Goal: Task Accomplishment & Management: Manage account settings

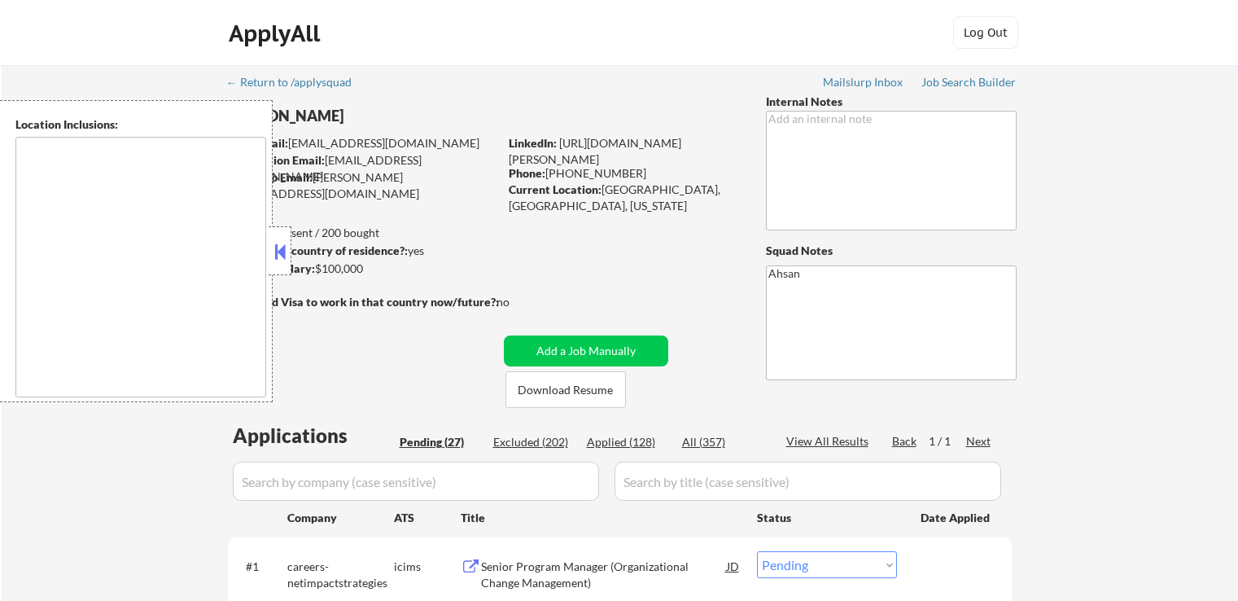
select select ""pending""
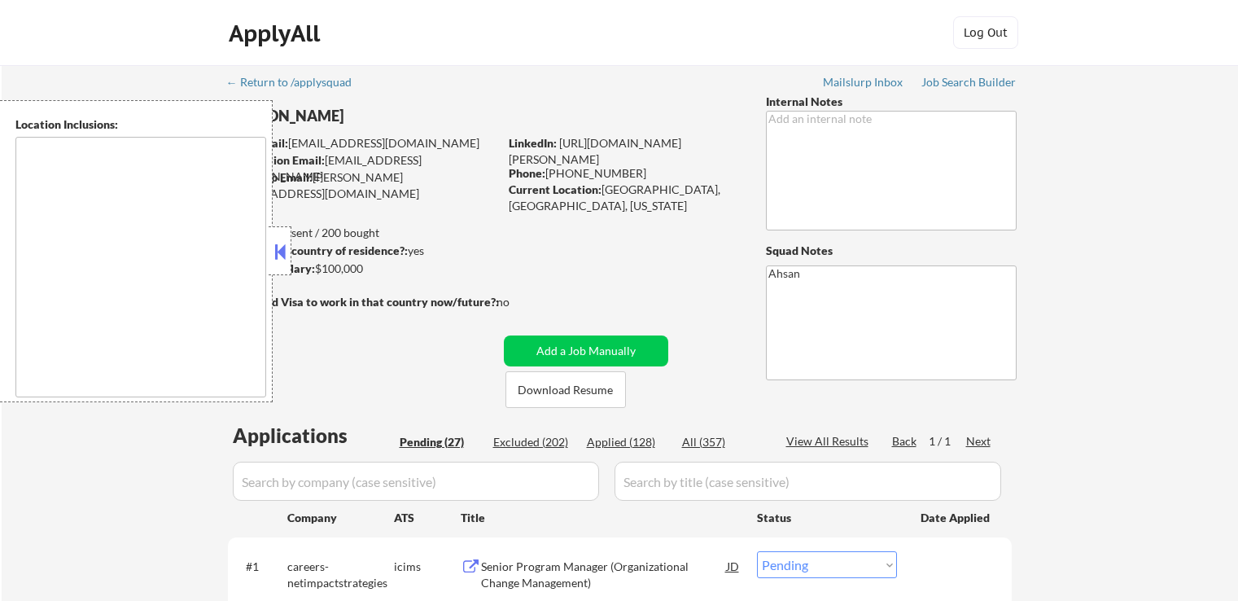
select select ""pending""
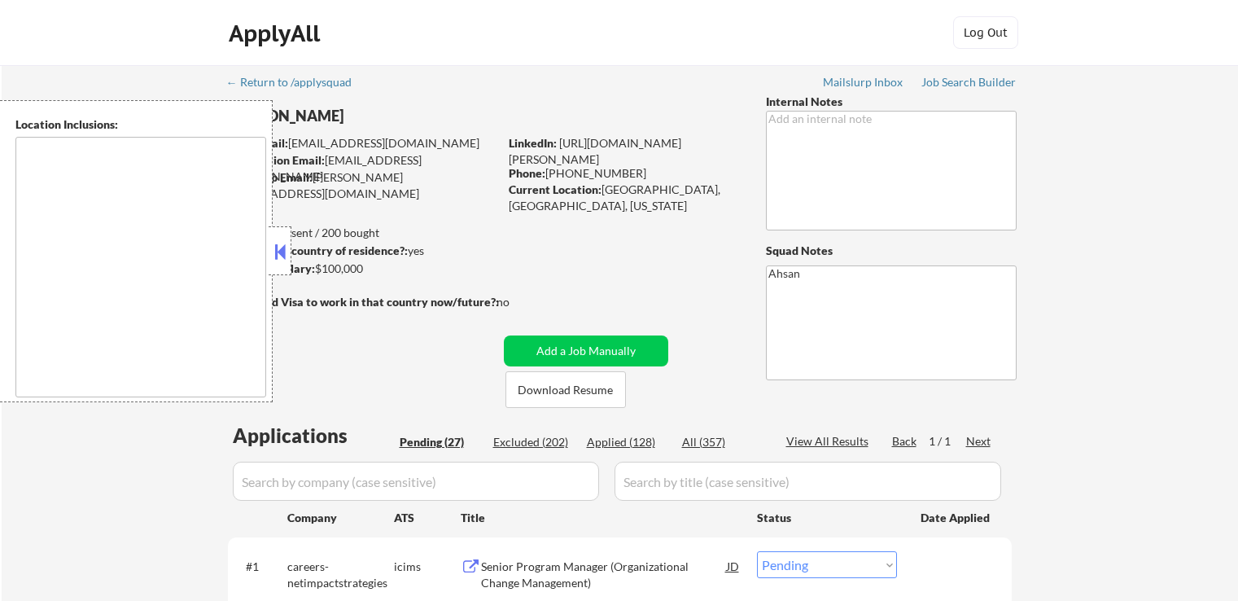
select select ""pending""
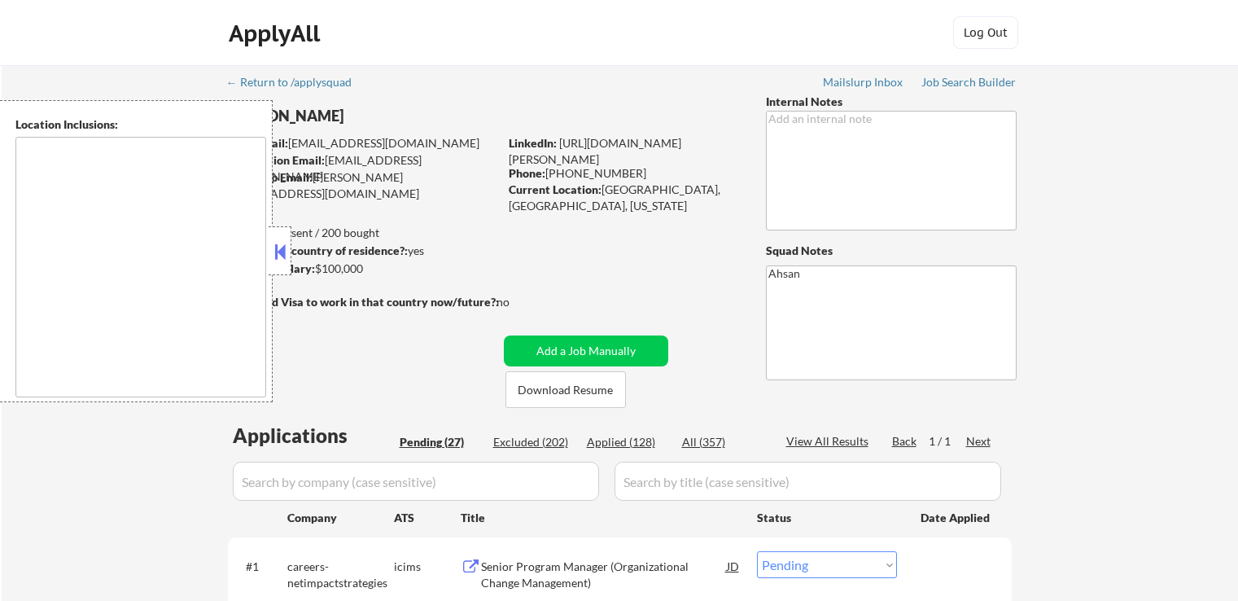
select select ""pending""
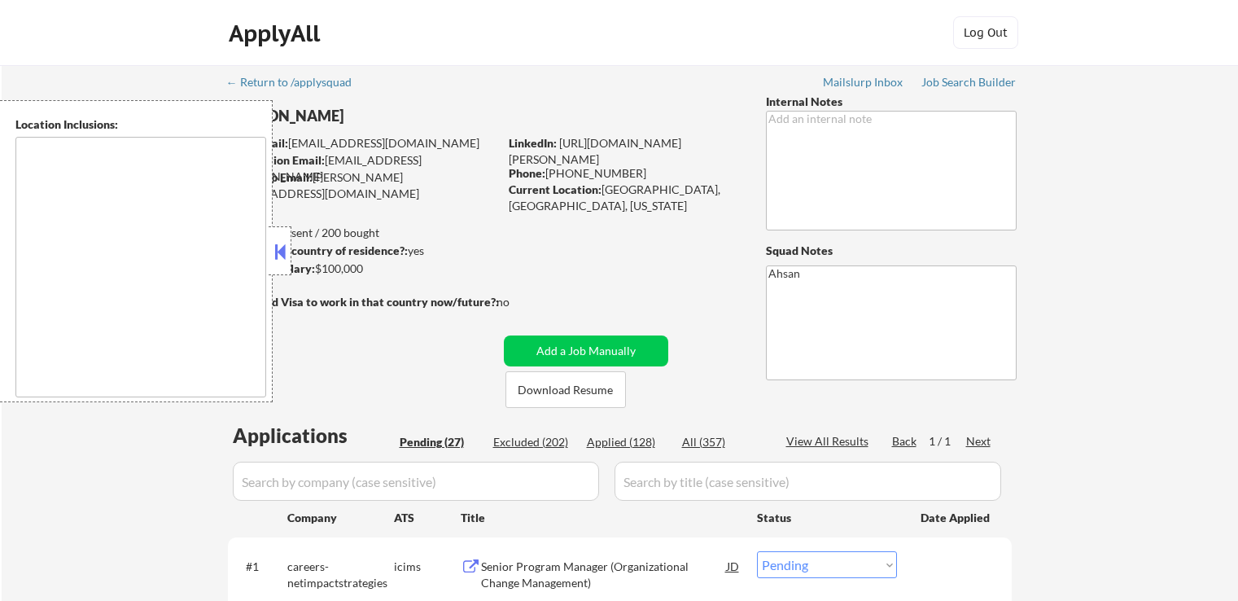
select select ""pending""
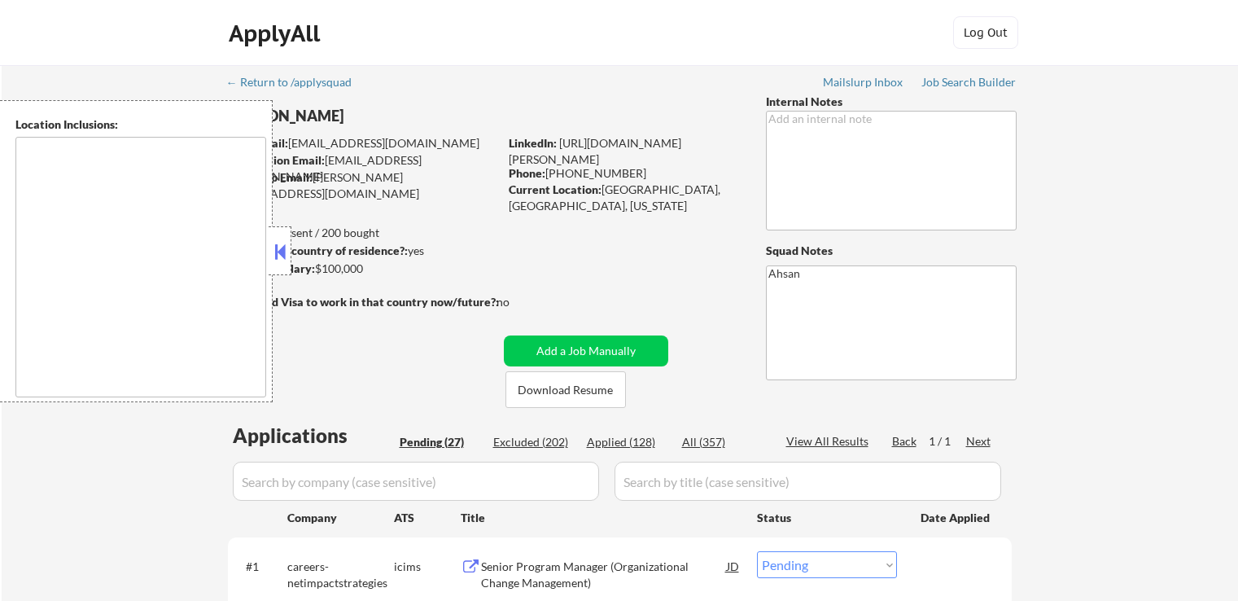
select select ""pending""
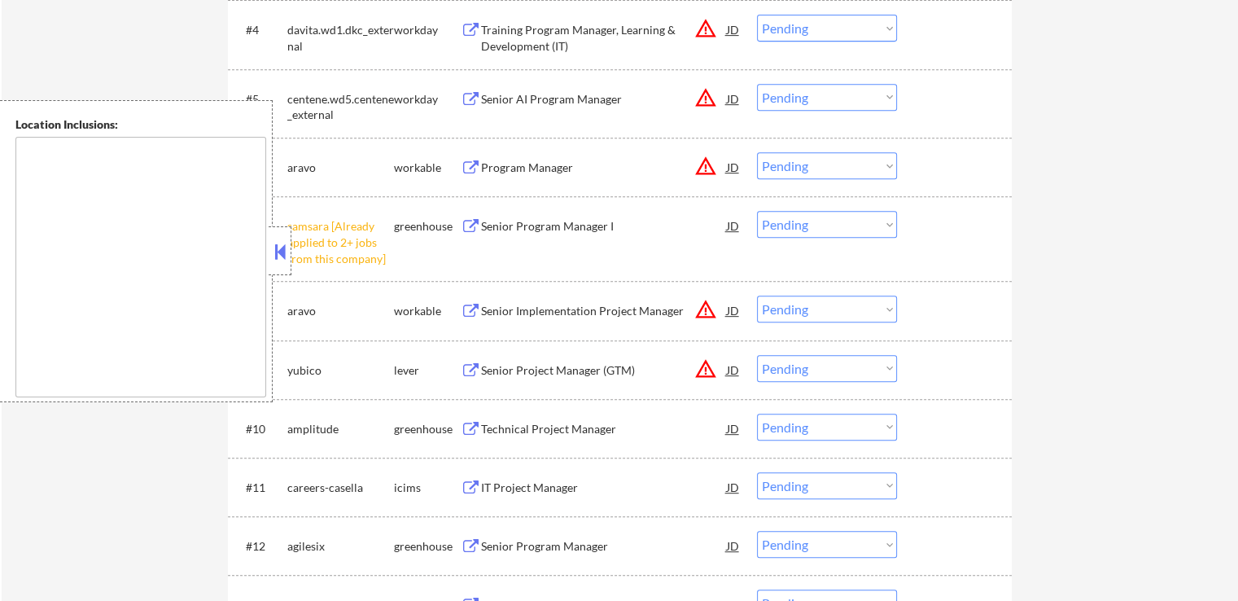
click at [807, 225] on select "Choose an option... Pending Applied Excluded (Questions) Excluded (Expired) Exc…" at bounding box center [827, 224] width 140 height 27
click at [757, 211] on select "Choose an option... Pending Applied Excluded (Questions) Excluded (Expired) Exc…" at bounding box center [827, 224] width 140 height 27
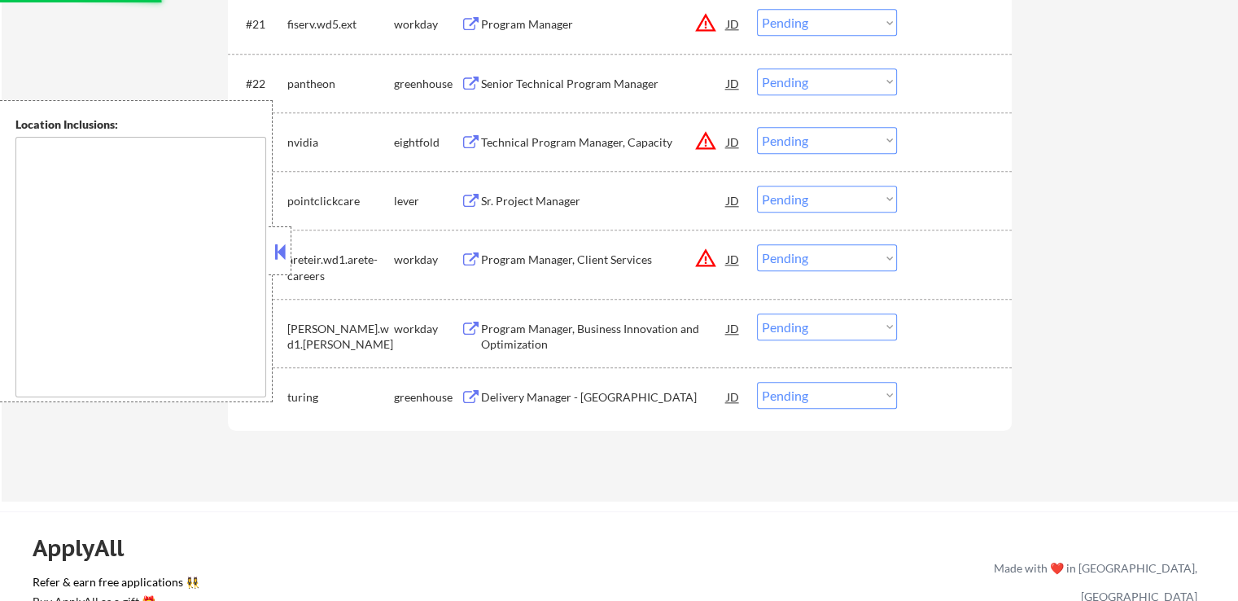
scroll to position [1872, 0]
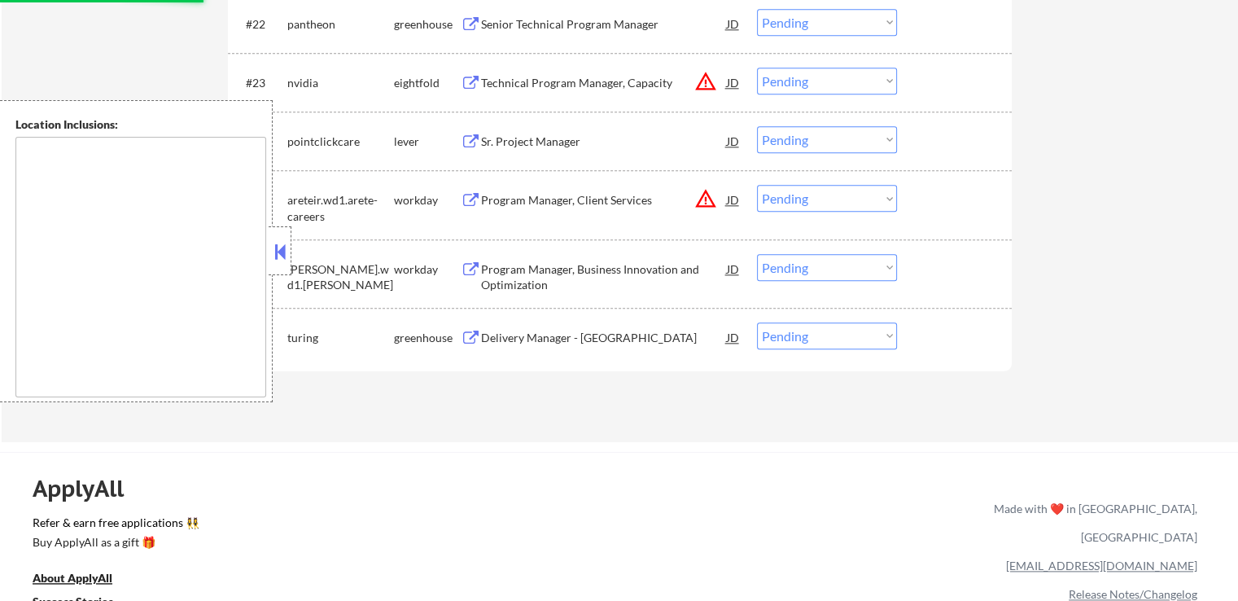
select select ""pending""
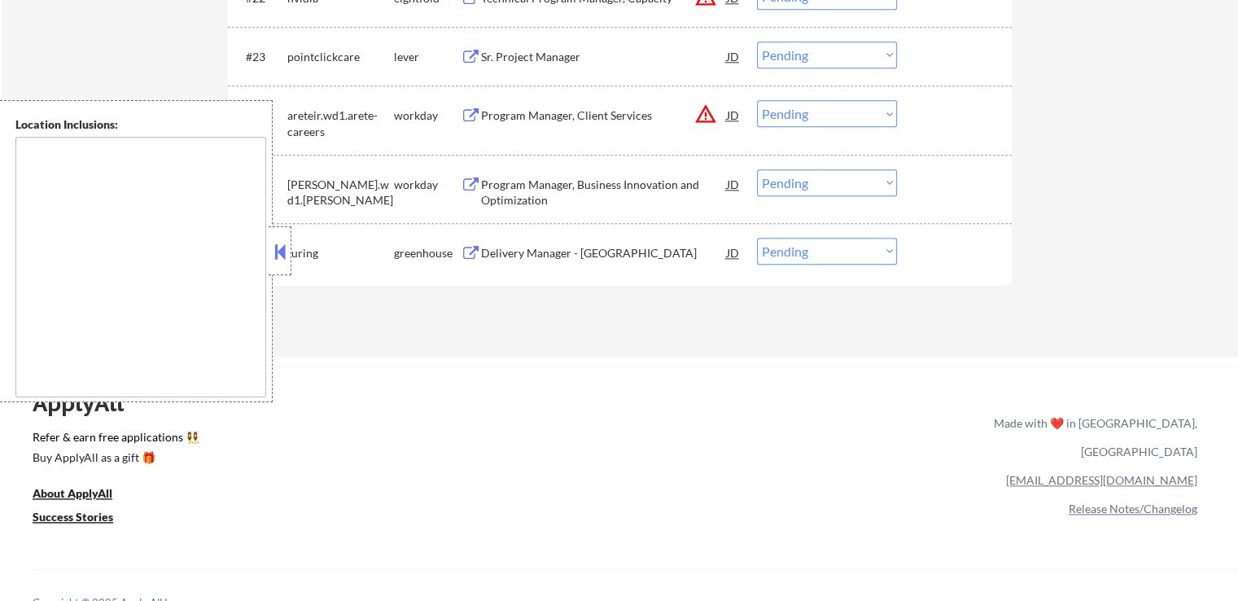
click at [463, 247] on button at bounding box center [471, 253] width 20 height 15
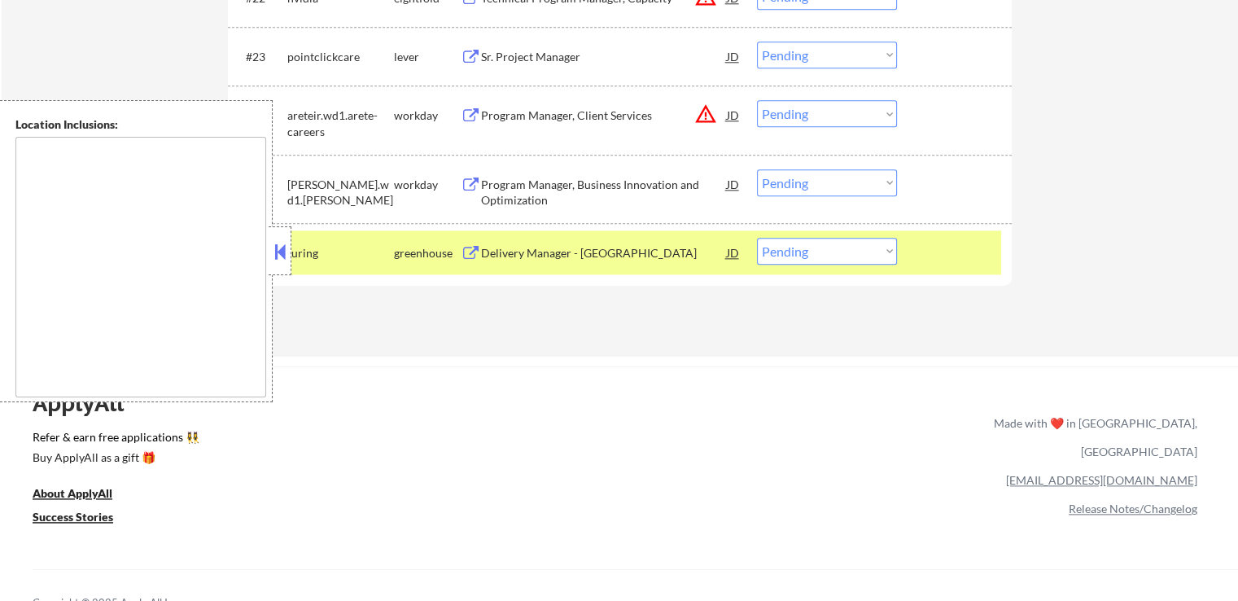
click at [865, 239] on select "Choose an option... Pending Applied Excluded (Questions) Excluded (Expired) Exc…" at bounding box center [827, 251] width 140 height 27
select select ""applied""
click at [757, 238] on select "Choose an option... Pending Applied Excluded (Questions) Excluded (Expired) Exc…" at bounding box center [827, 251] width 140 height 27
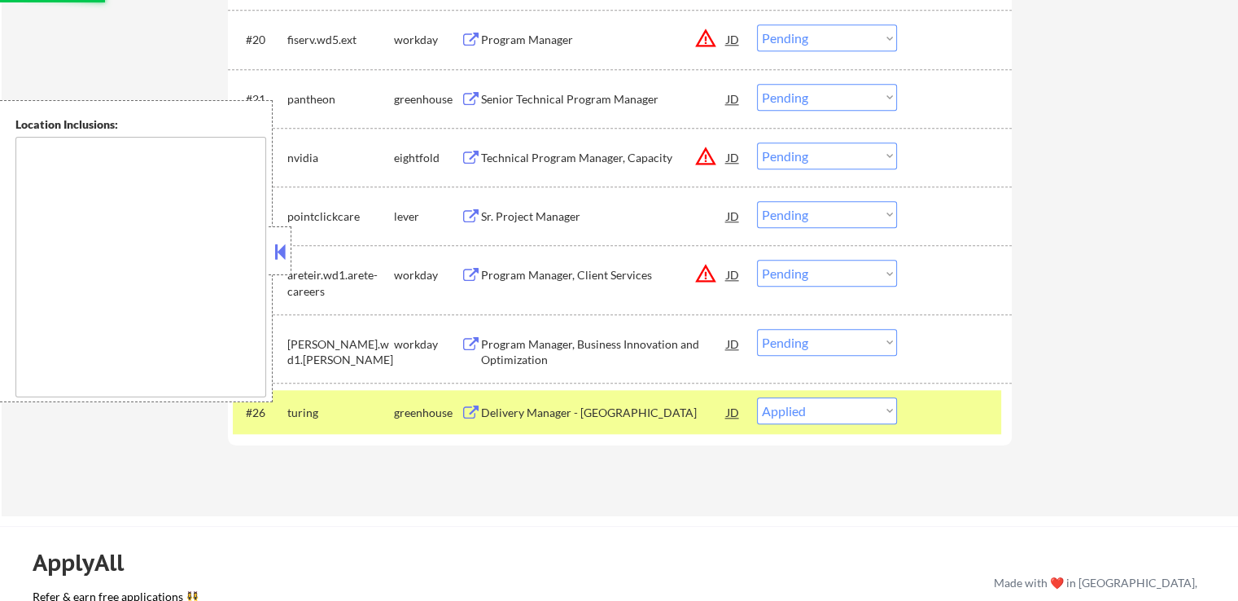
scroll to position [1710, 0]
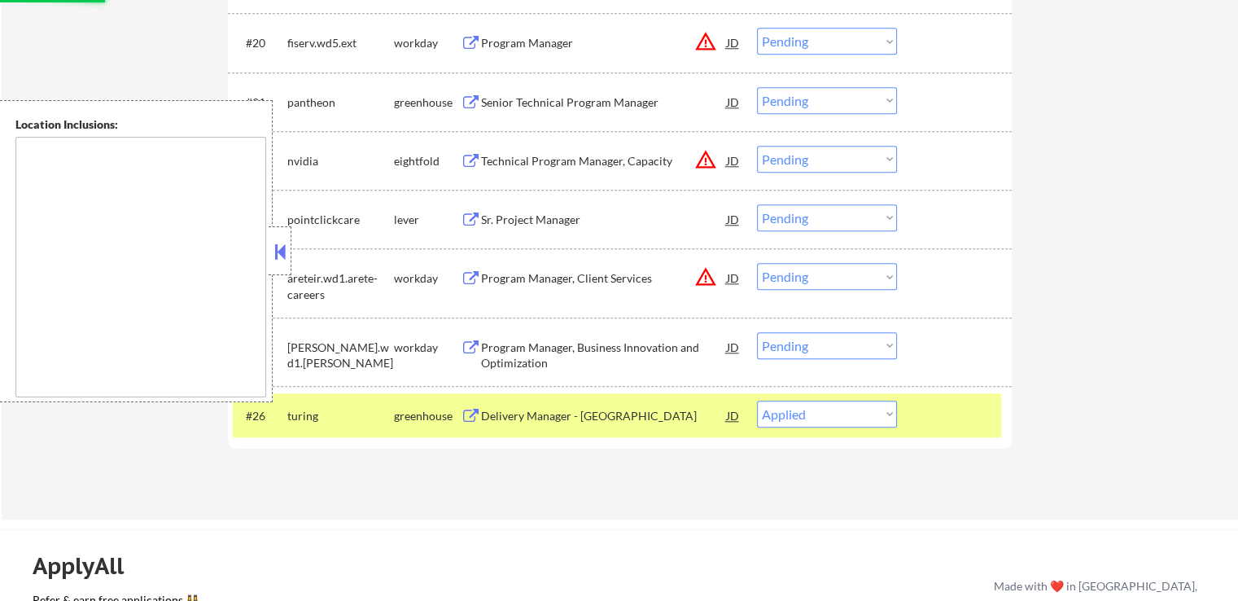
click at [465, 220] on button at bounding box center [471, 219] width 20 height 15
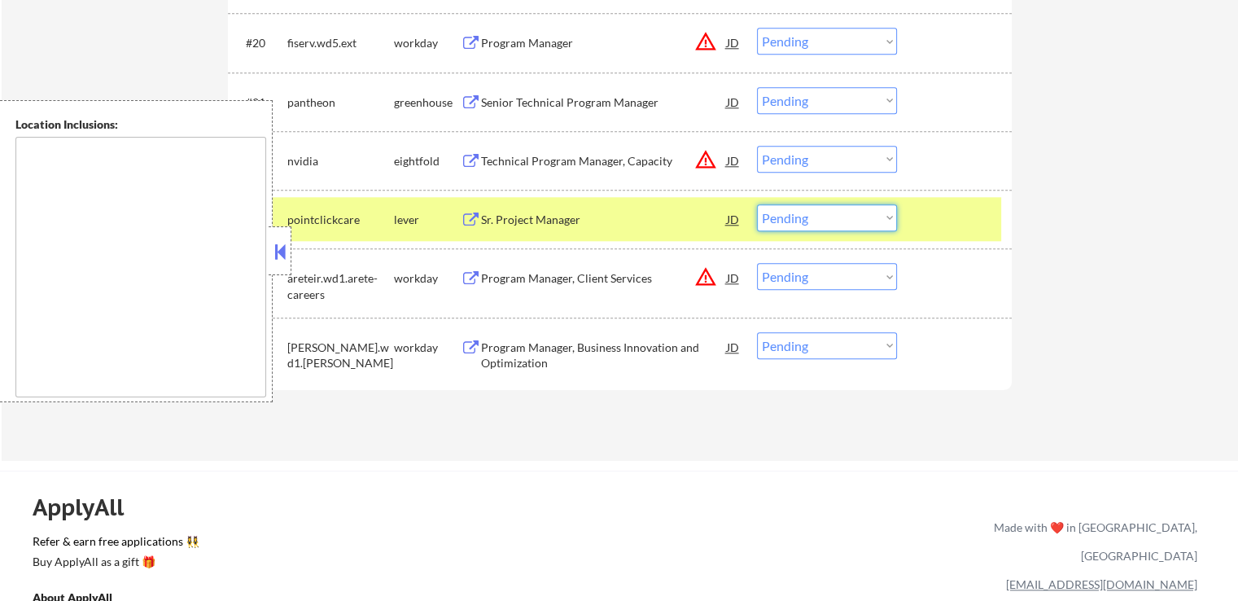
drag, startPoint x: 832, startPoint y: 221, endPoint x: 827, endPoint y: 230, distance: 10.2
click at [832, 221] on select "Choose an option... Pending Applied Excluded (Questions) Excluded (Expired) Exc…" at bounding box center [827, 217] width 140 height 27
click at [757, 204] on select "Choose an option... Pending Applied Excluded (Questions) Excluded (Expired) Exc…" at bounding box center [827, 217] width 140 height 27
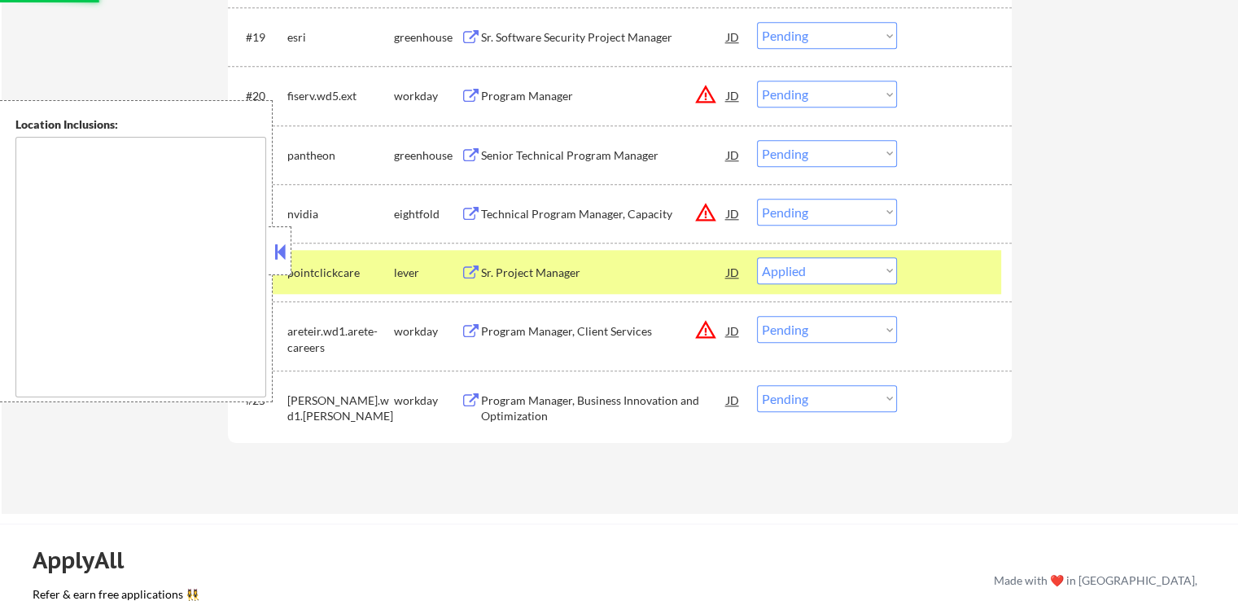
scroll to position [1628, 0]
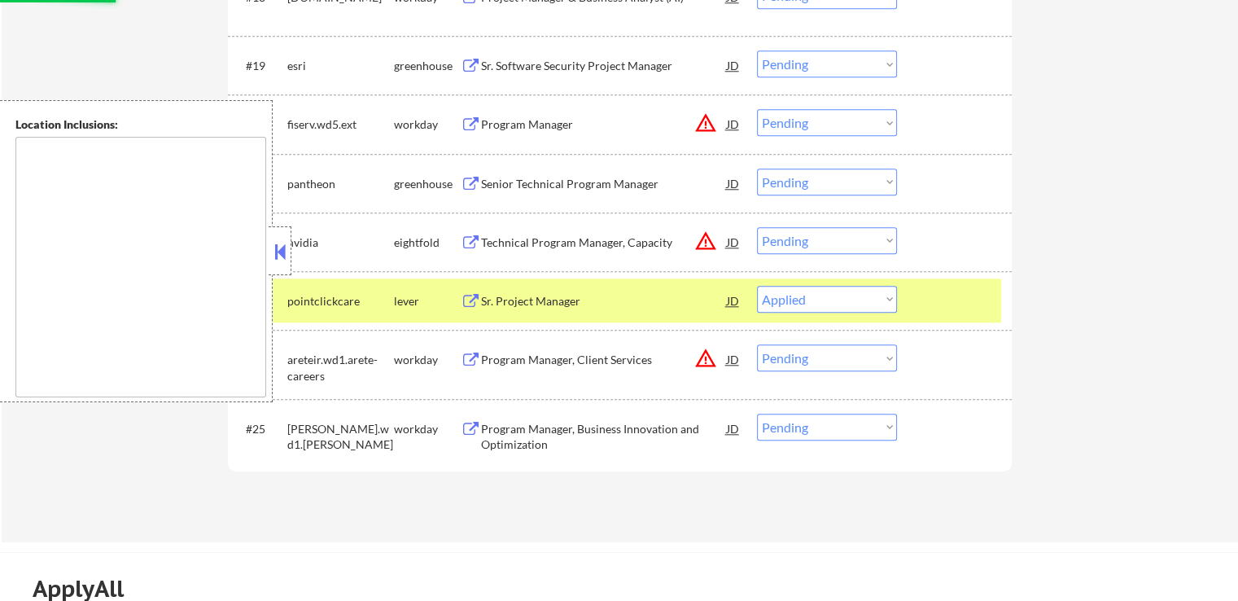
click at [464, 182] on button at bounding box center [471, 184] width 20 height 15
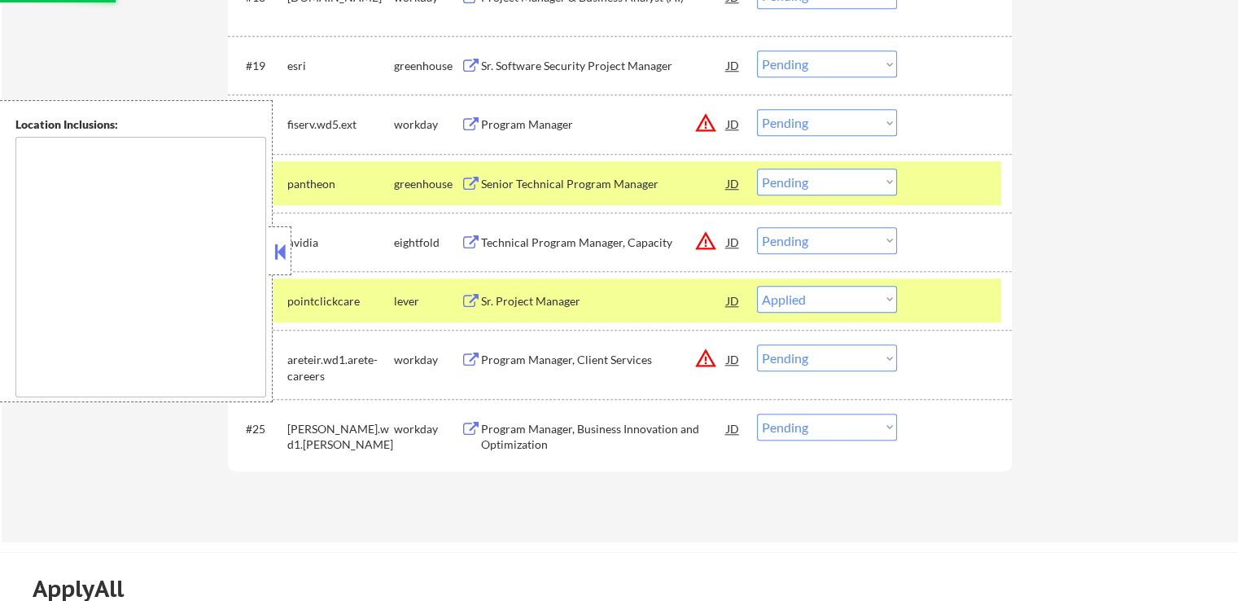
select select ""pending""
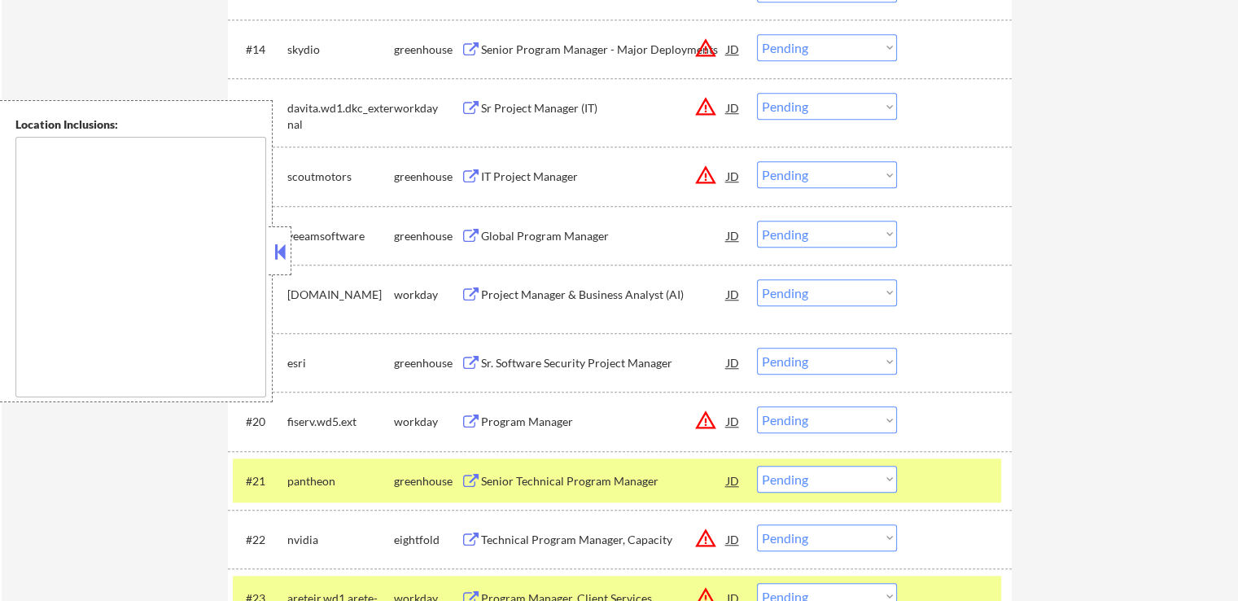
scroll to position [1303, 0]
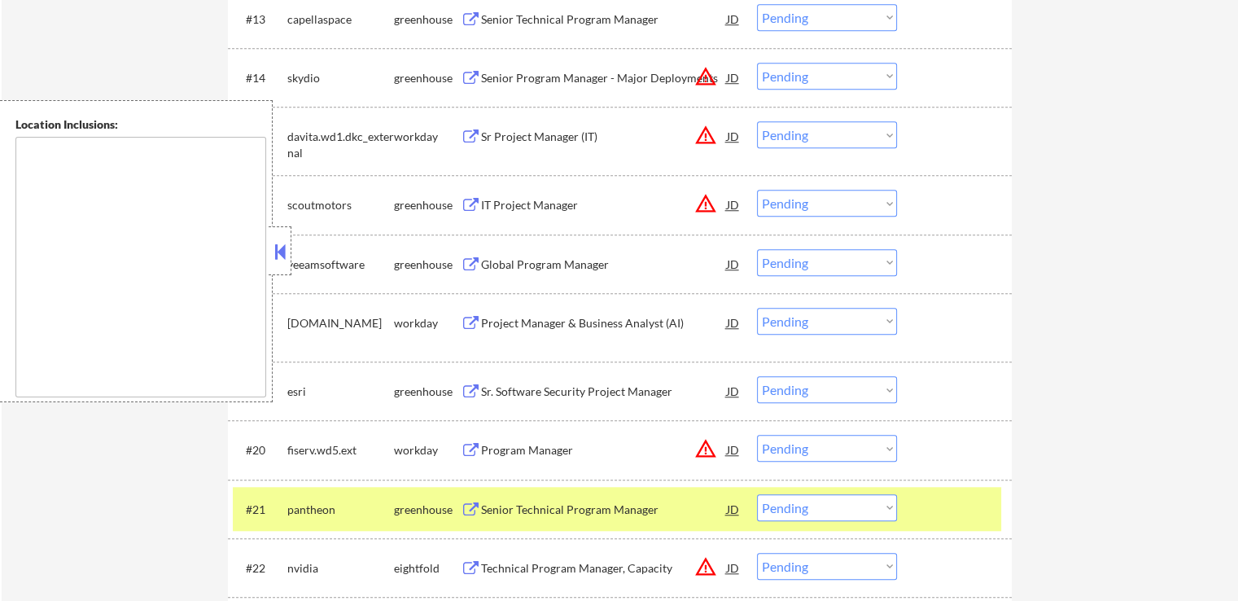
click at [472, 265] on button at bounding box center [471, 264] width 20 height 15
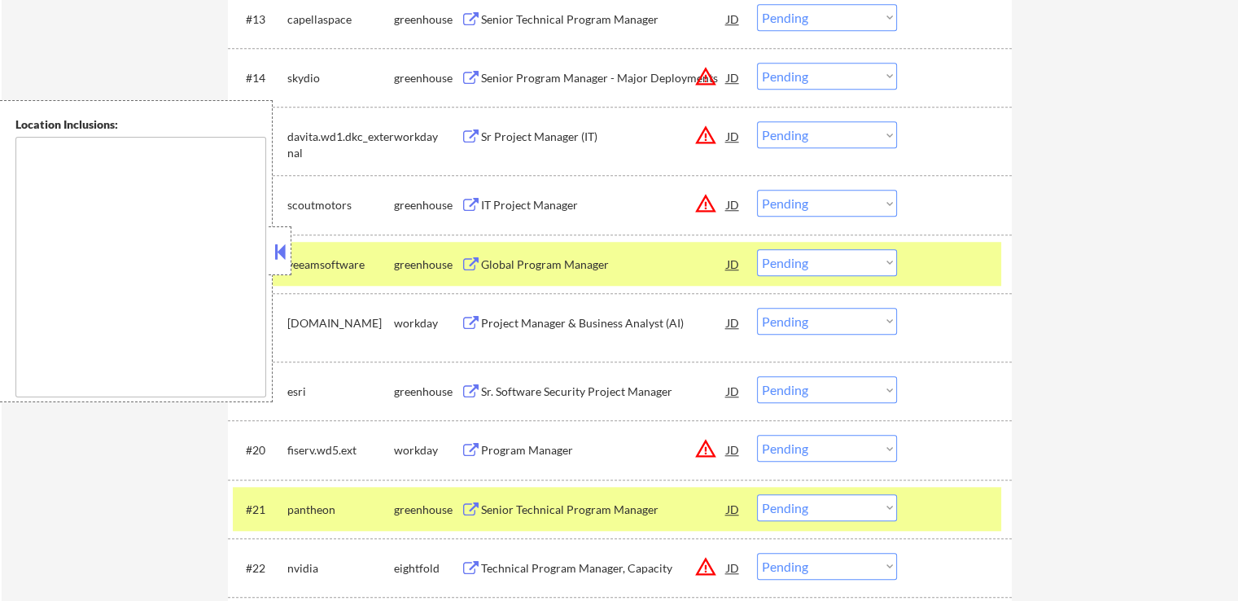
click at [834, 270] on select "Choose an option... Pending Applied Excluded (Questions) Excluded (Expired) Exc…" at bounding box center [827, 262] width 140 height 27
click at [757, 249] on select "Choose an option... Pending Applied Excluded (Questions) Excluded (Expired) Exc…" at bounding box center [827, 262] width 140 height 27
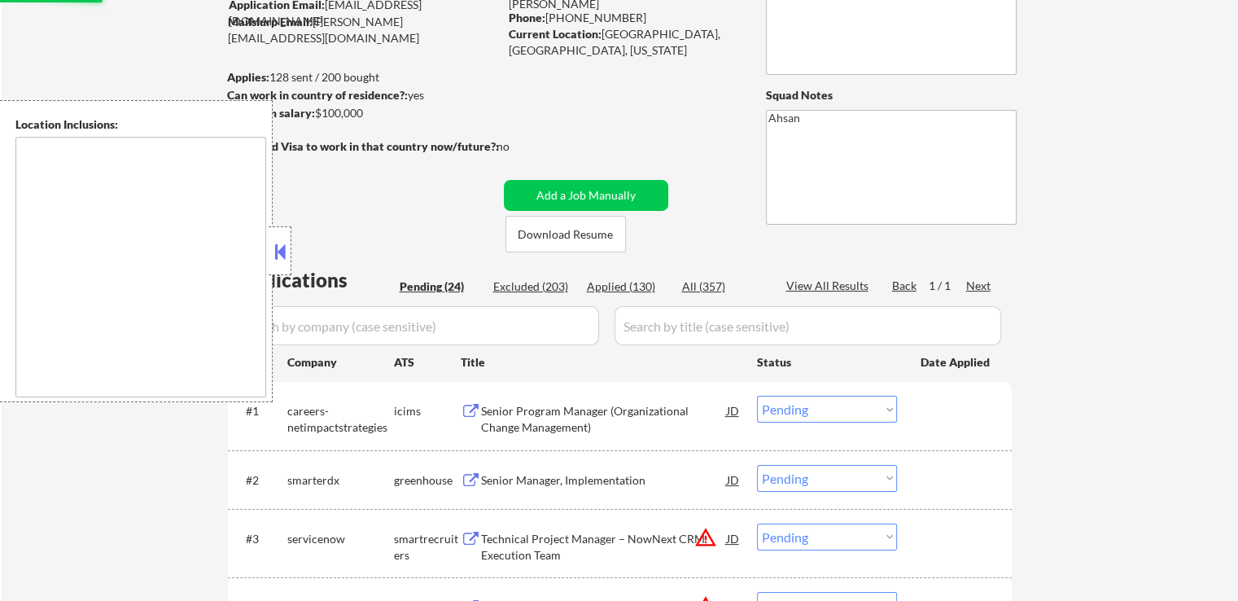
scroll to position [244, 0]
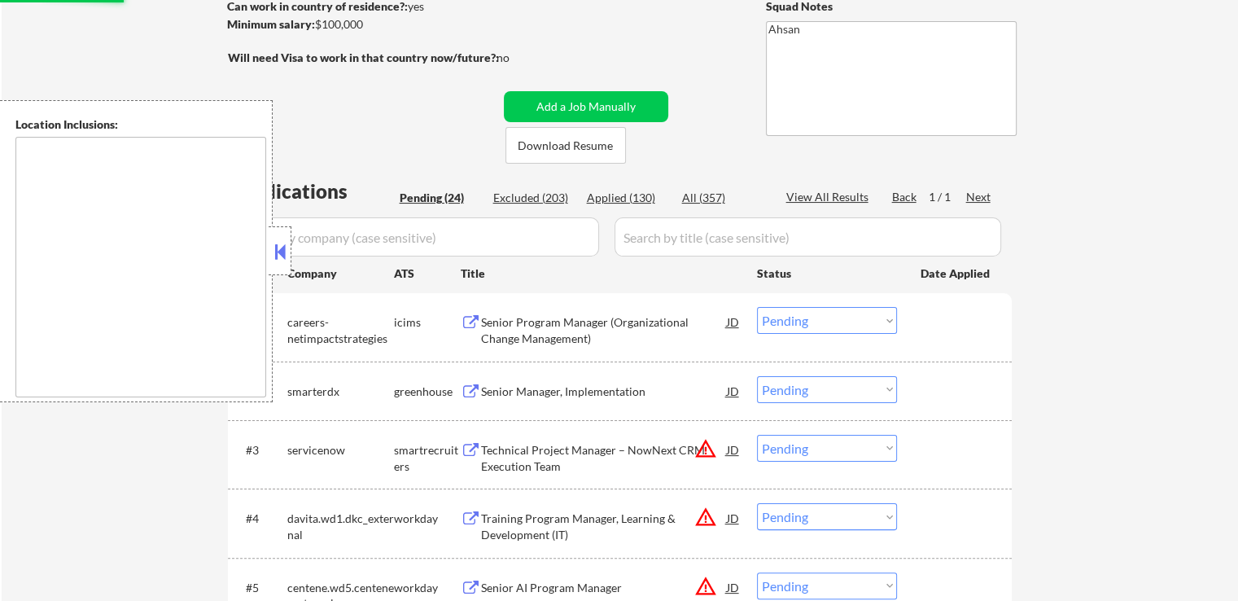
select select ""pending""
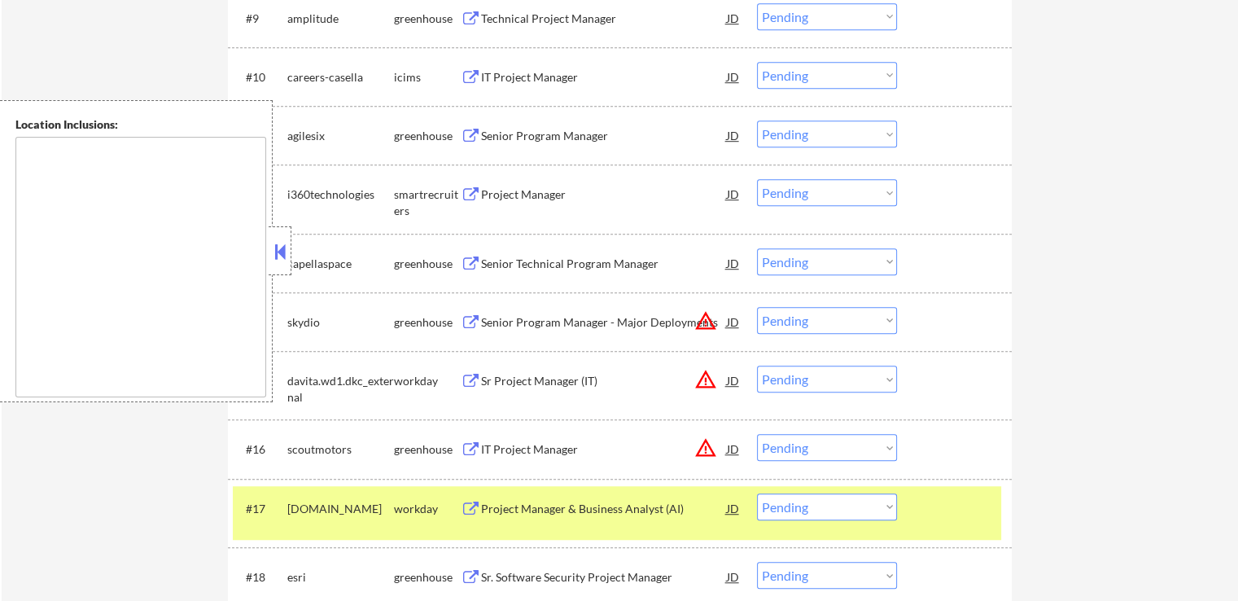
scroll to position [1058, 0]
click at [473, 256] on button at bounding box center [471, 263] width 20 height 15
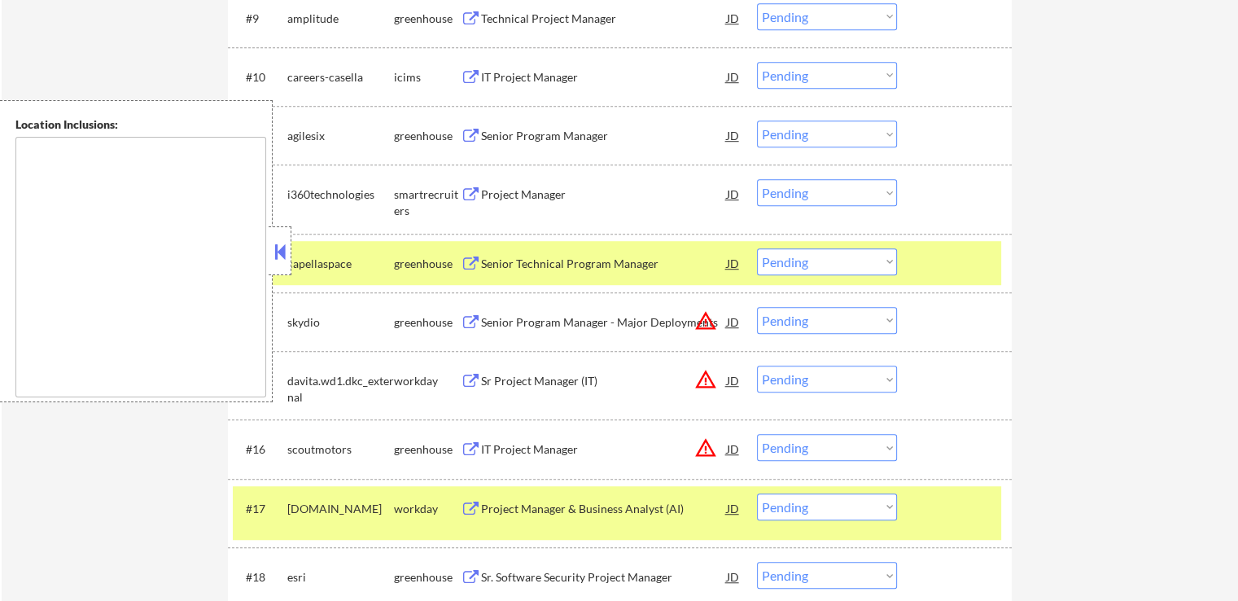
click at [473, 183] on div "Project Manager JD" at bounding box center [601, 193] width 281 height 29
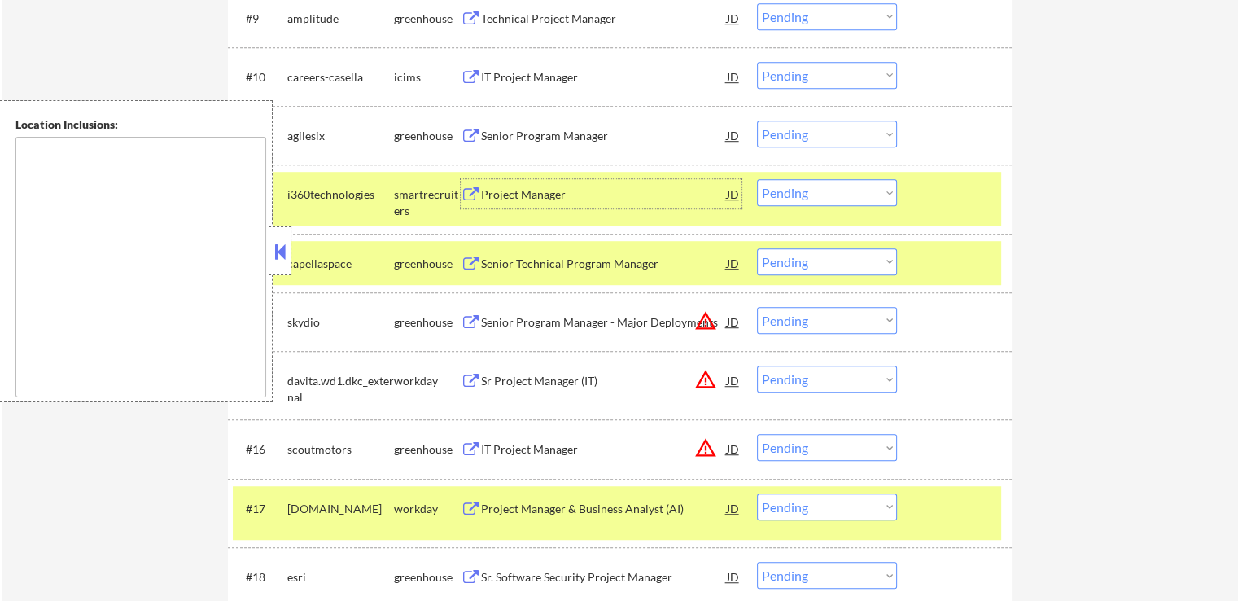
click at [469, 138] on button at bounding box center [471, 136] width 20 height 15
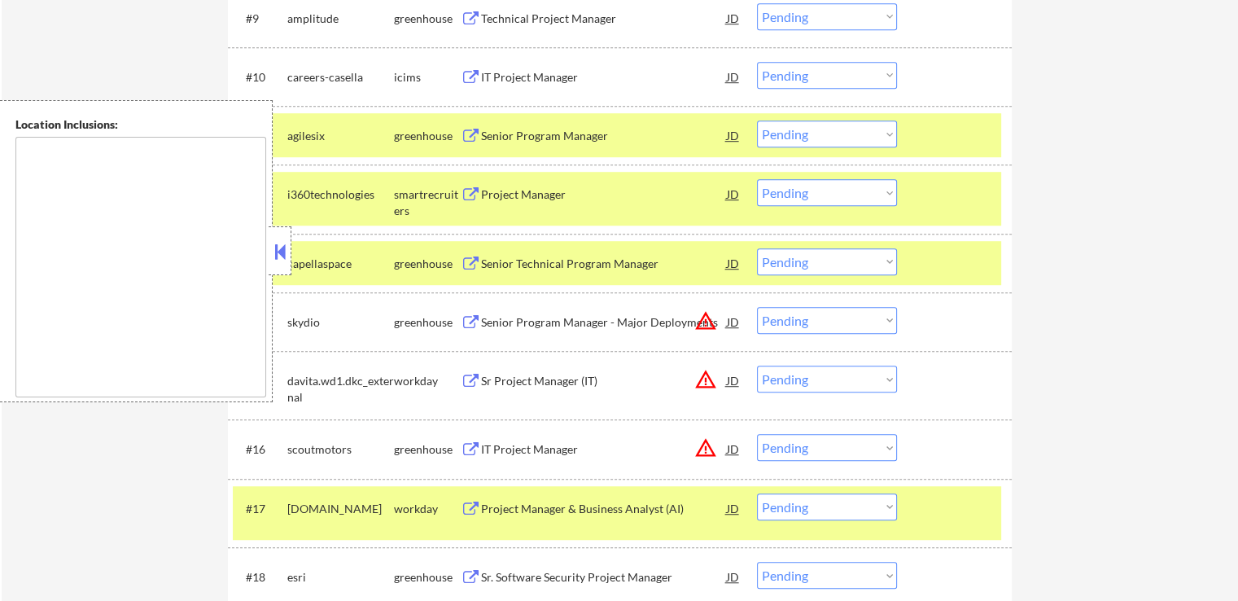
click at [801, 259] on select "Choose an option... Pending Applied Excluded (Questions) Excluded (Expired) Exc…" at bounding box center [827, 261] width 140 height 27
click at [757, 248] on select "Choose an option... Pending Applied Excluded (Questions) Excluded (Expired) Exc…" at bounding box center [827, 261] width 140 height 27
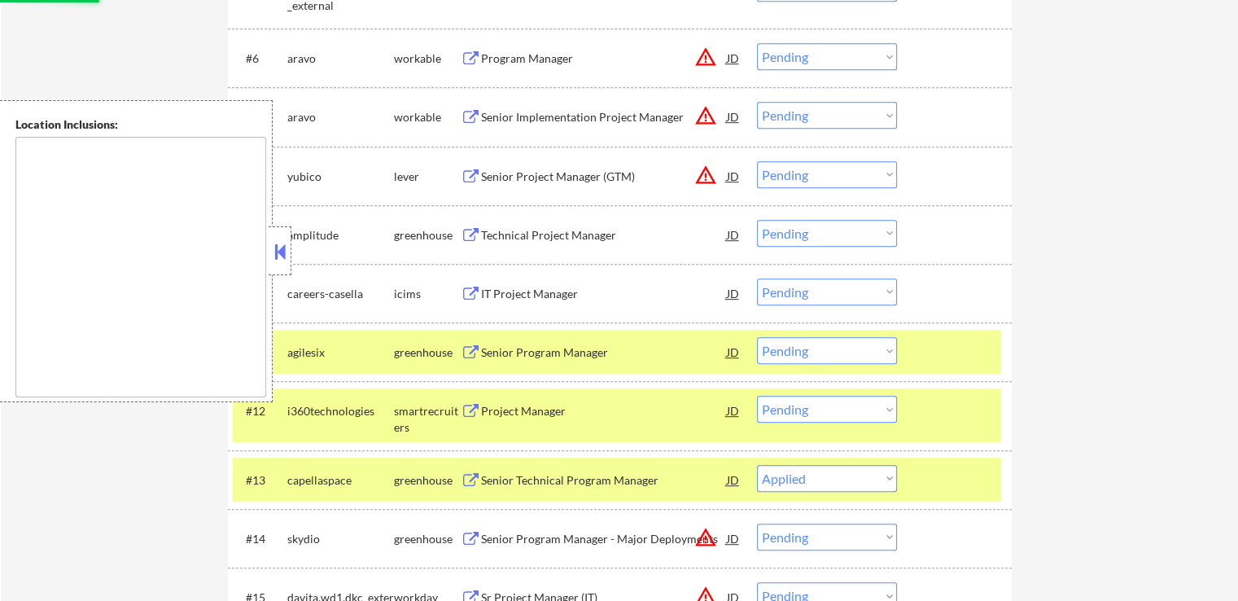
scroll to position [814, 0]
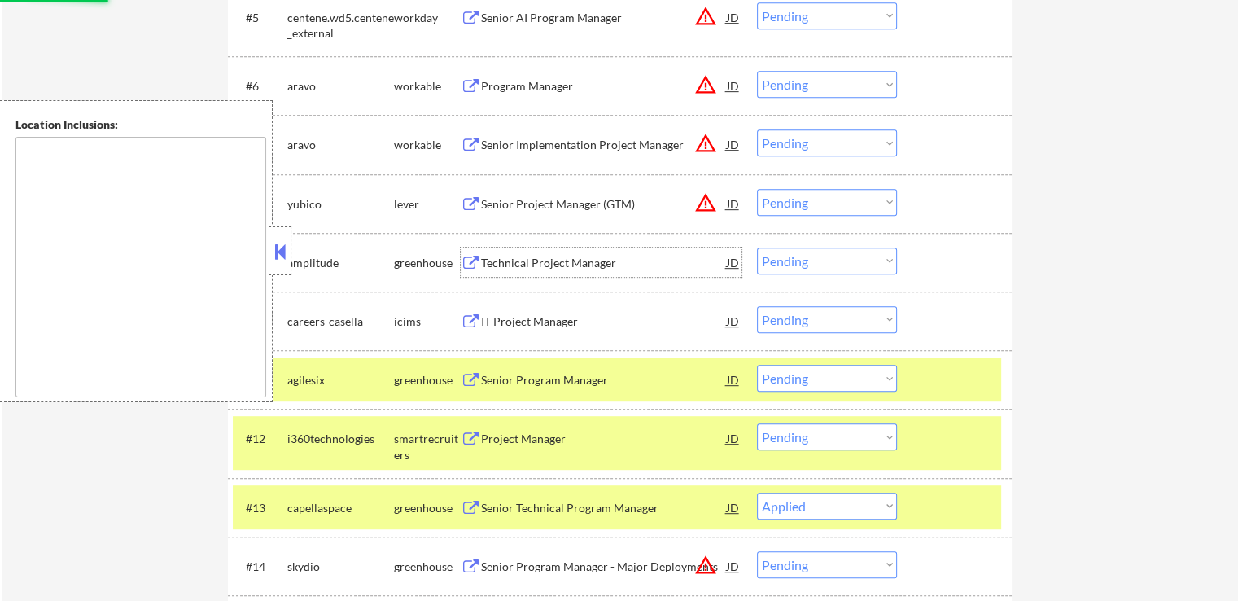
click at [473, 254] on div "Technical Project Manager JD warning_amber" at bounding box center [601, 261] width 281 height 29
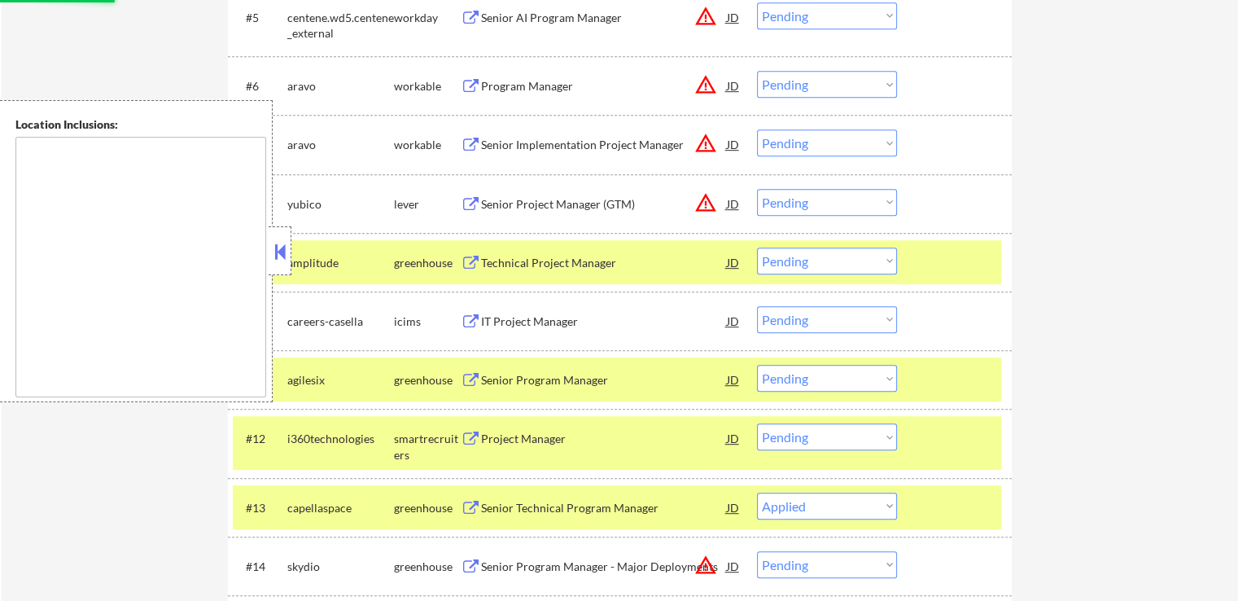
select select ""pending""
drag, startPoint x: 853, startPoint y: 250, endPoint x: 845, endPoint y: 269, distance: 21.2
click at [852, 250] on select "Choose an option... Pending Applied Excluded (Questions) Excluded (Expired) Exc…" at bounding box center [827, 260] width 140 height 27
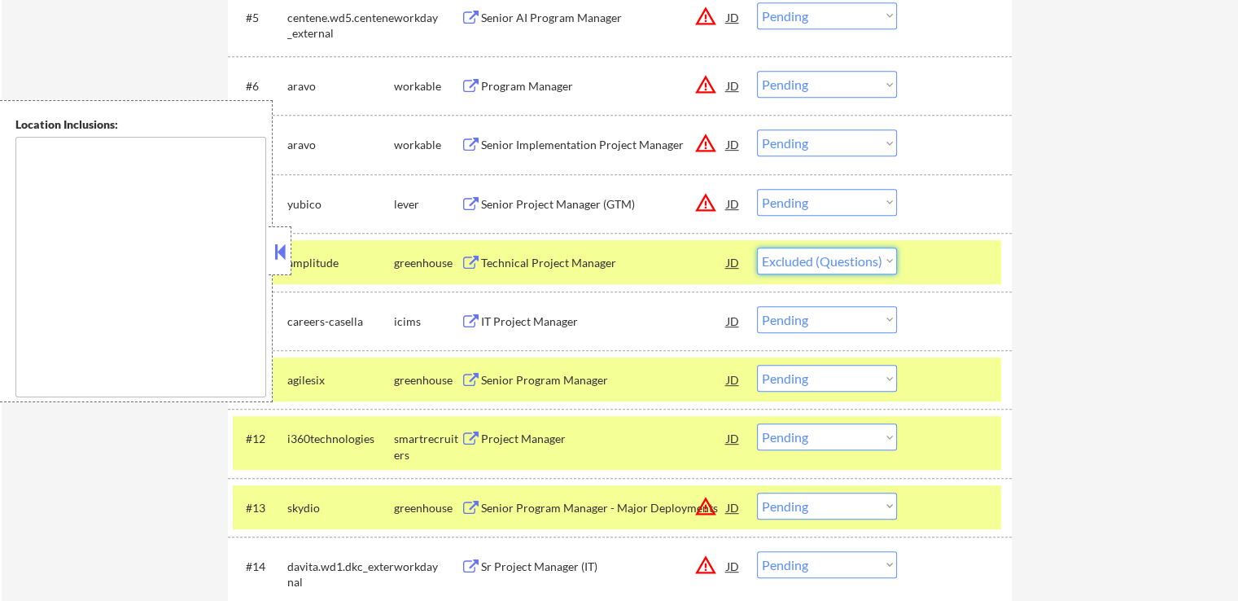
click at [757, 247] on select "Choose an option... Pending Applied Excluded (Questions) Excluded (Expired) Exc…" at bounding box center [827, 260] width 140 height 27
click at [824, 269] on select "Choose an option... Pending Applied Excluded (Questions) Excluded (Expired) Exc…" at bounding box center [827, 260] width 140 height 27
click at [757, 247] on select "Choose an option... Pending Applied Excluded (Questions) Excluded (Expired) Exc…" at bounding box center [827, 260] width 140 height 27
select select ""pending""
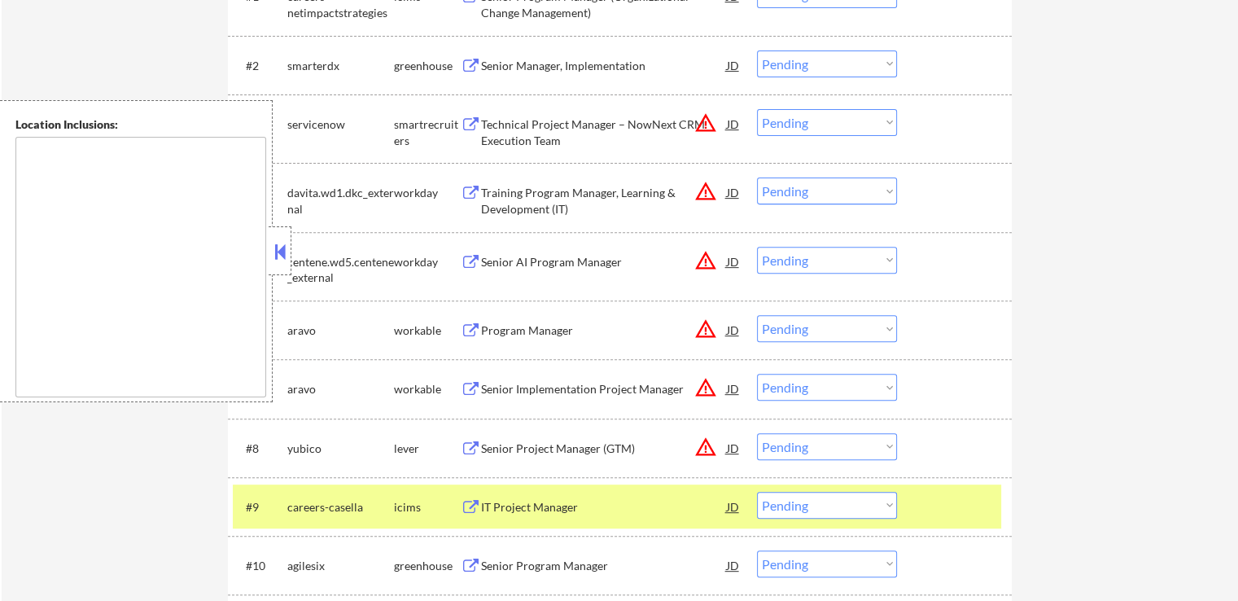
scroll to position [488, 0]
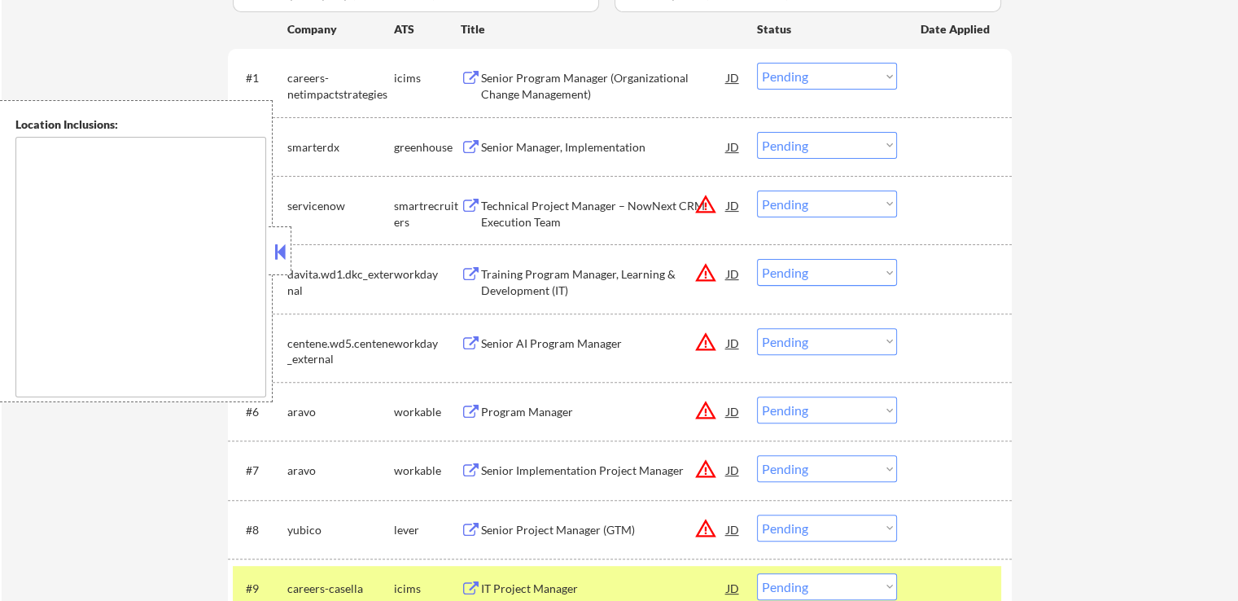
click at [466, 144] on button at bounding box center [471, 147] width 20 height 15
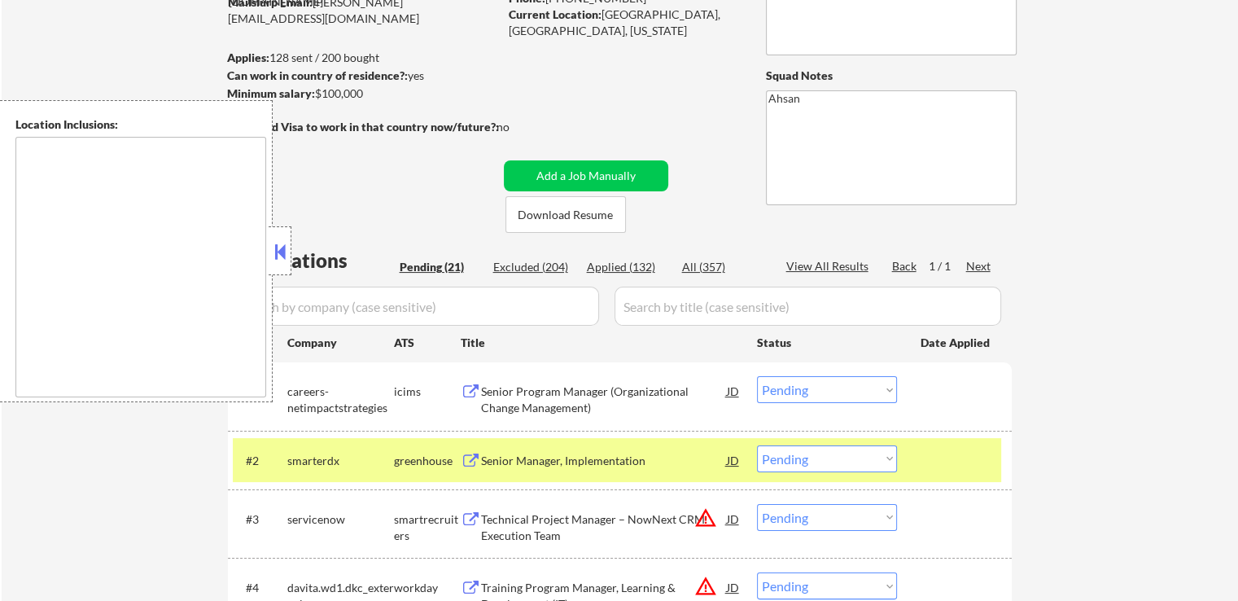
scroll to position [163, 0]
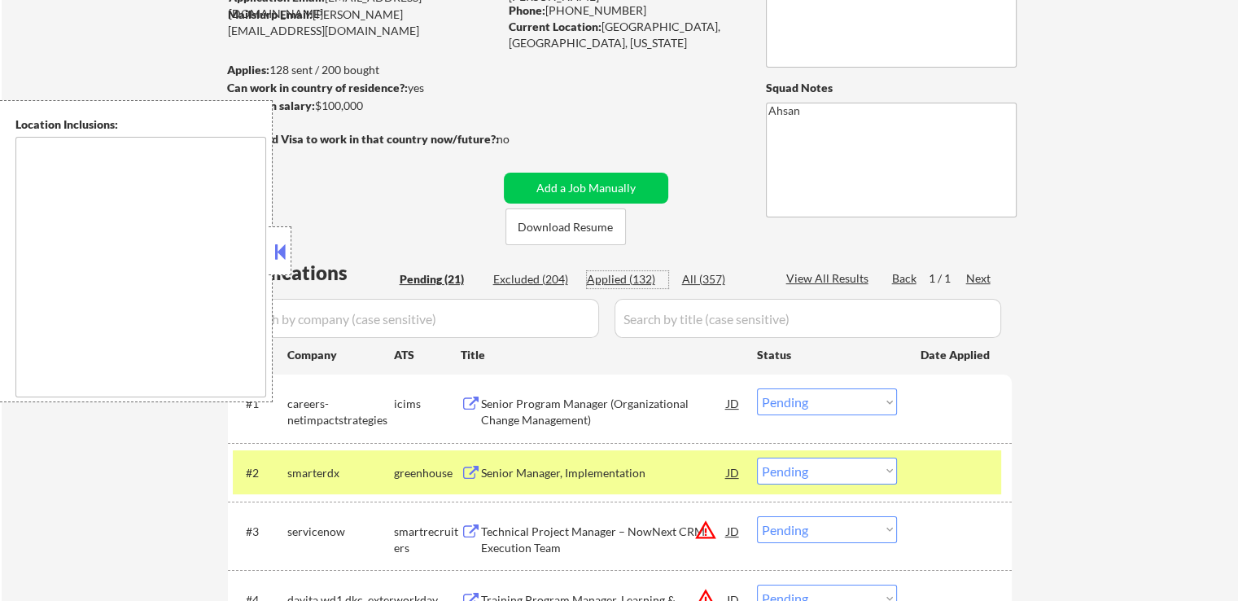
click at [628, 275] on div "Applied (132)" at bounding box center [627, 279] width 81 height 16
select select ""applied""
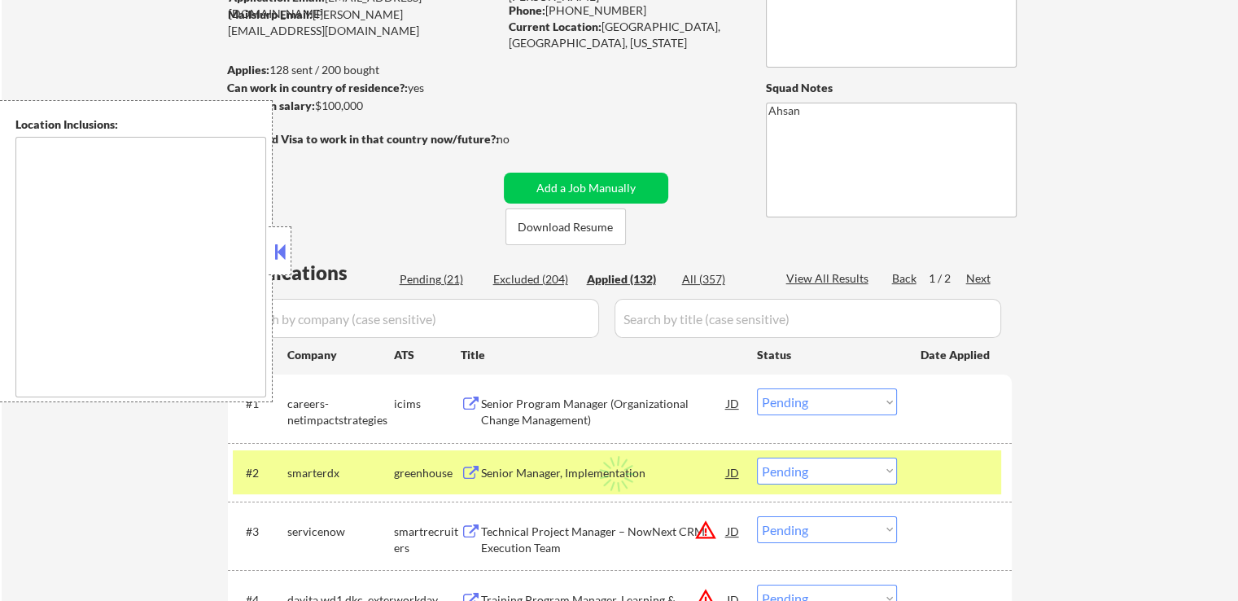
select select ""applied""
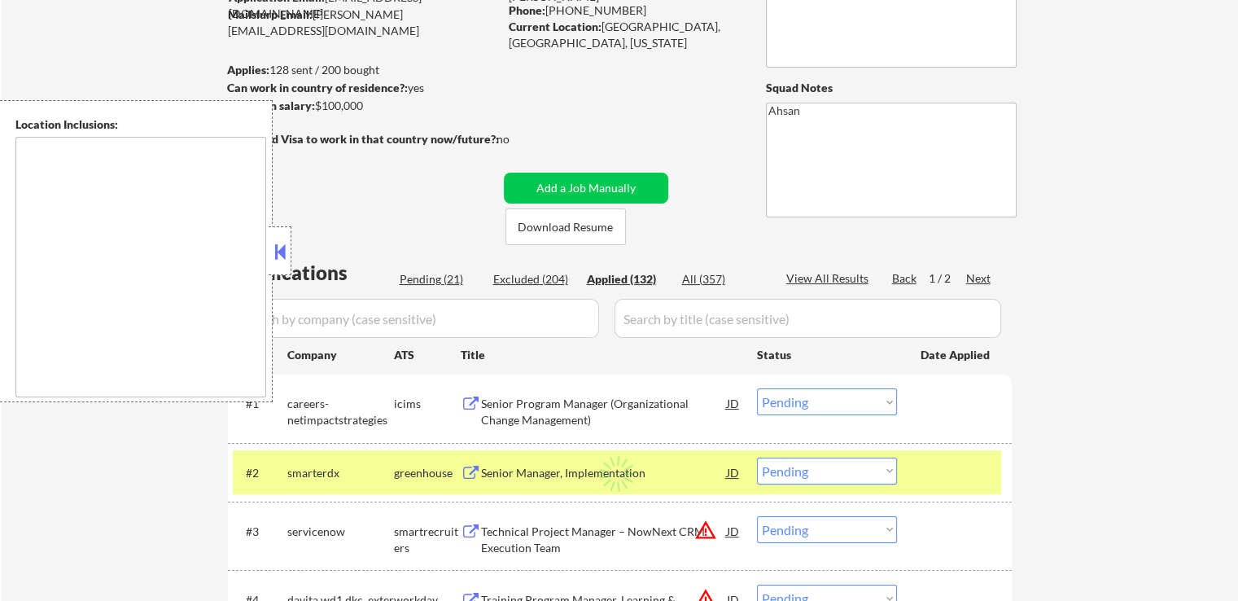
select select ""applied""
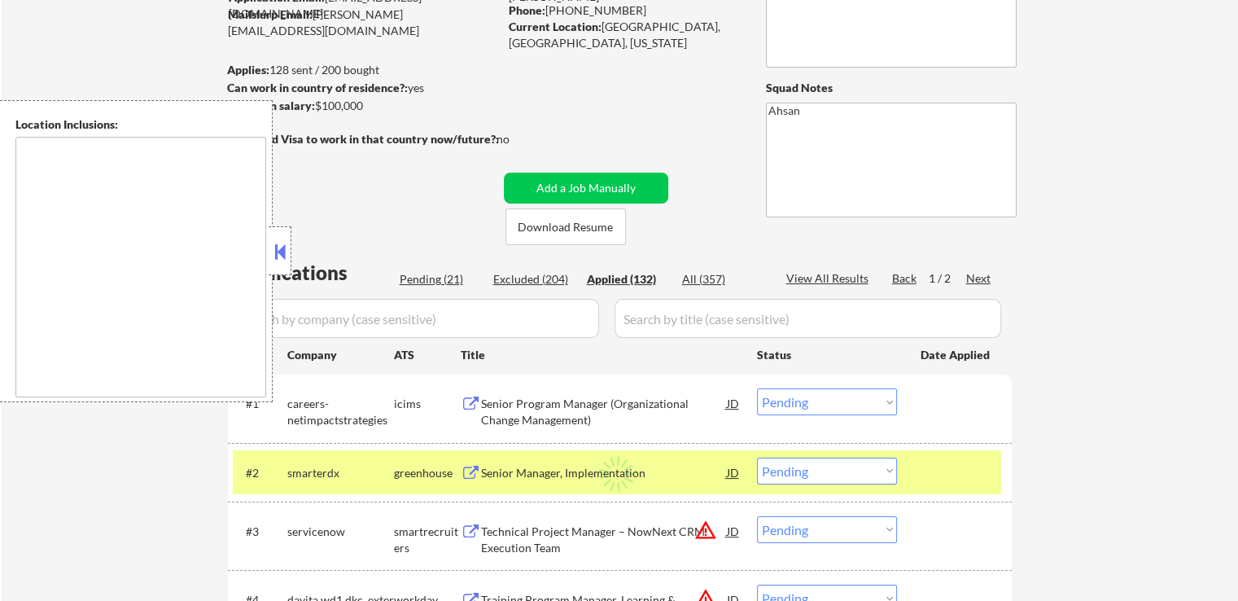
select select ""applied""
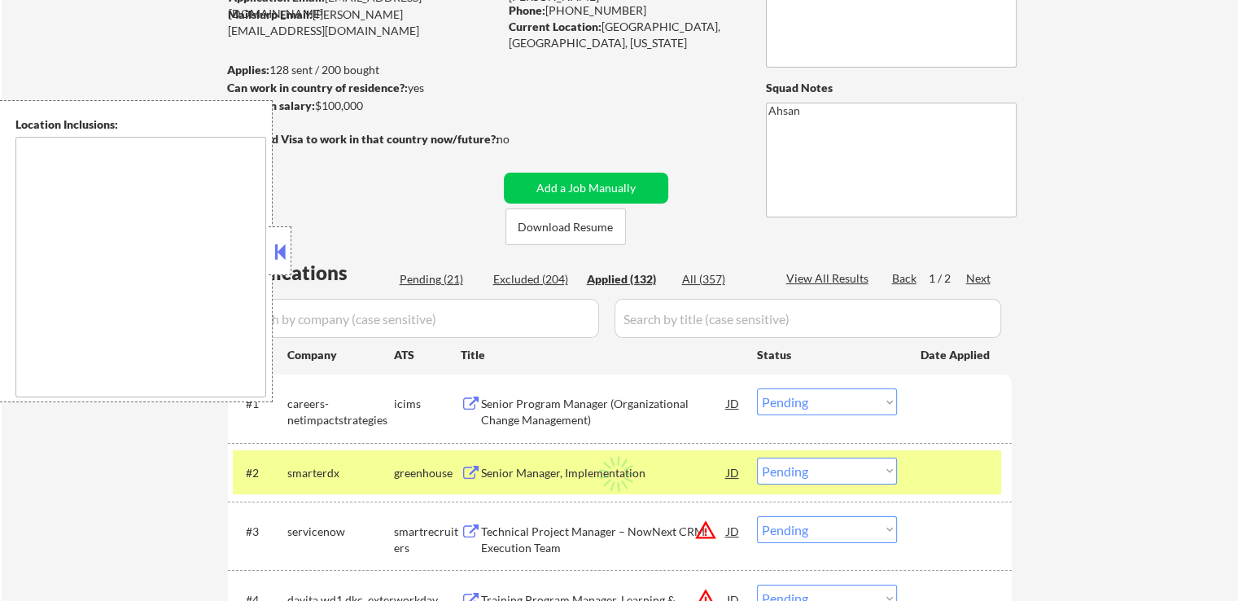
select select ""applied""
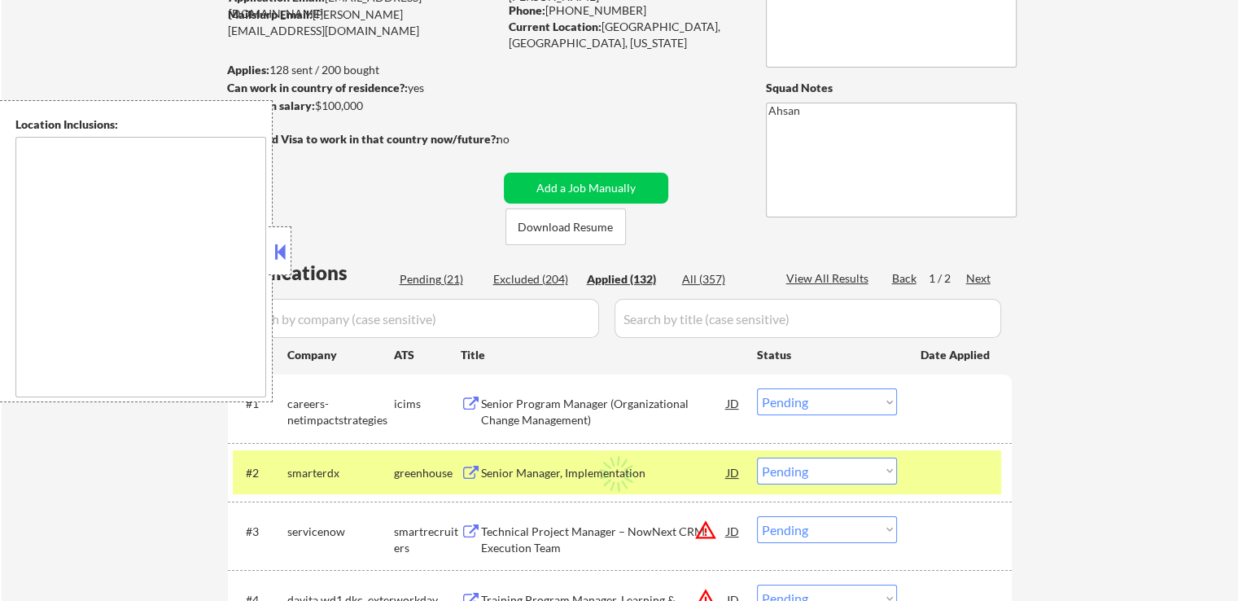
select select ""applied""
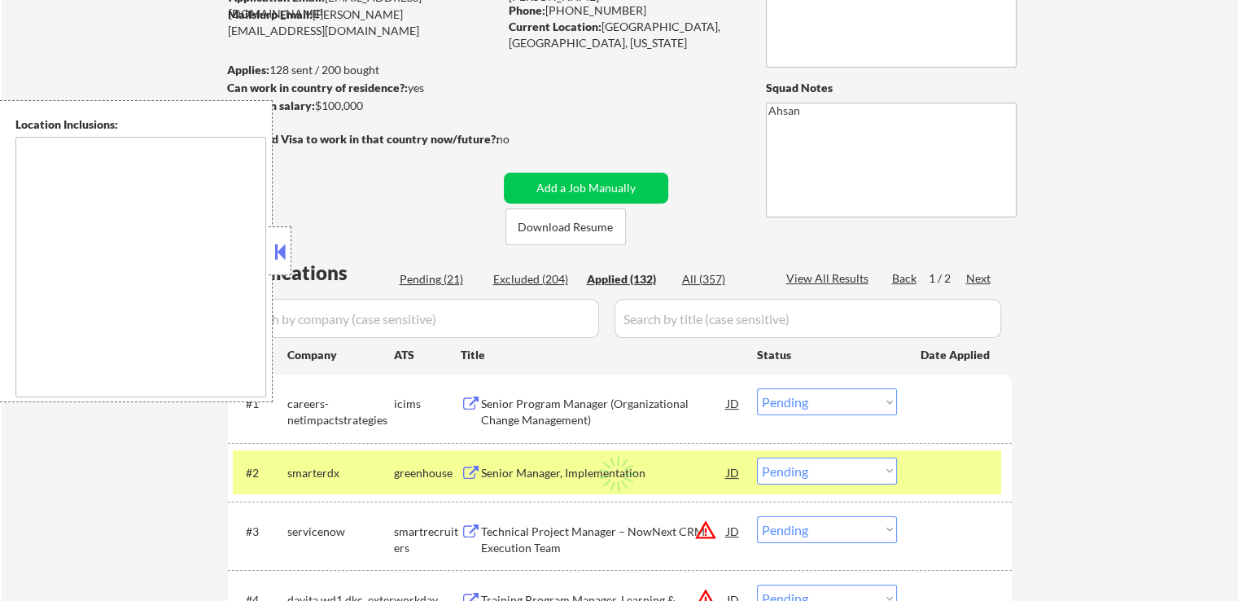
select select ""applied""
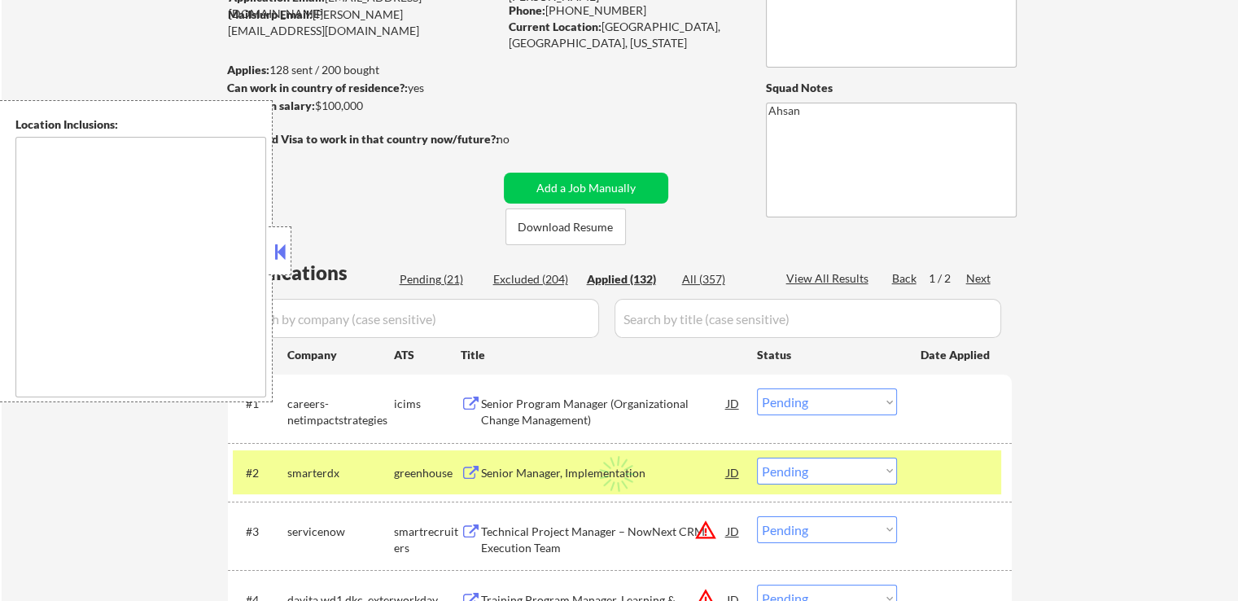
select select ""applied""
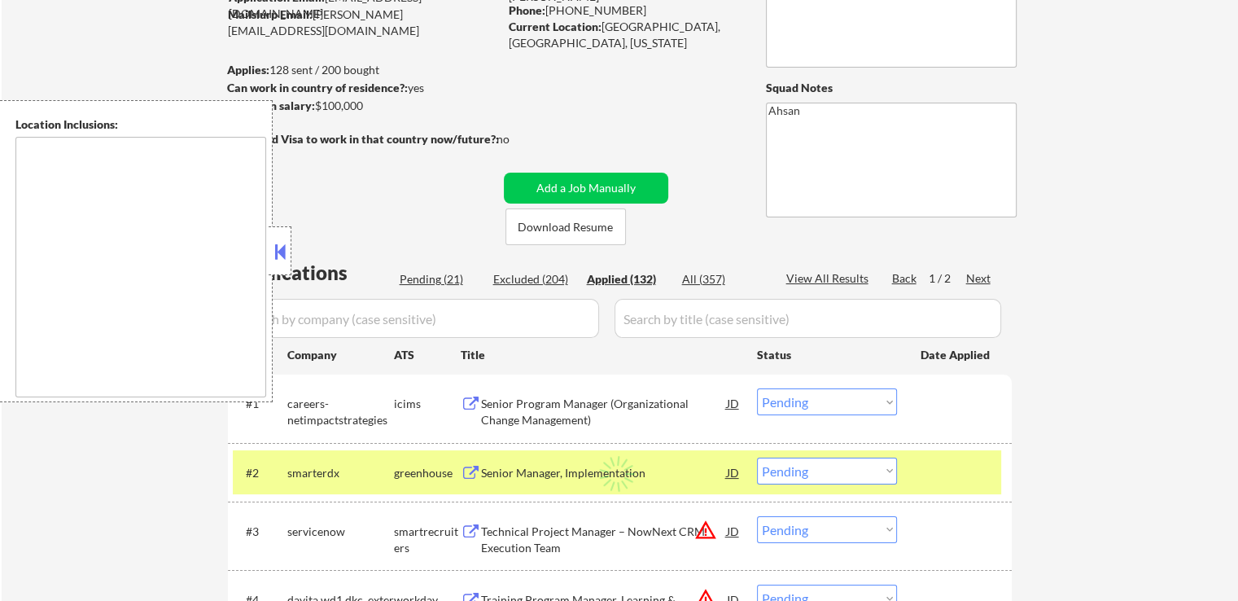
select select ""applied""
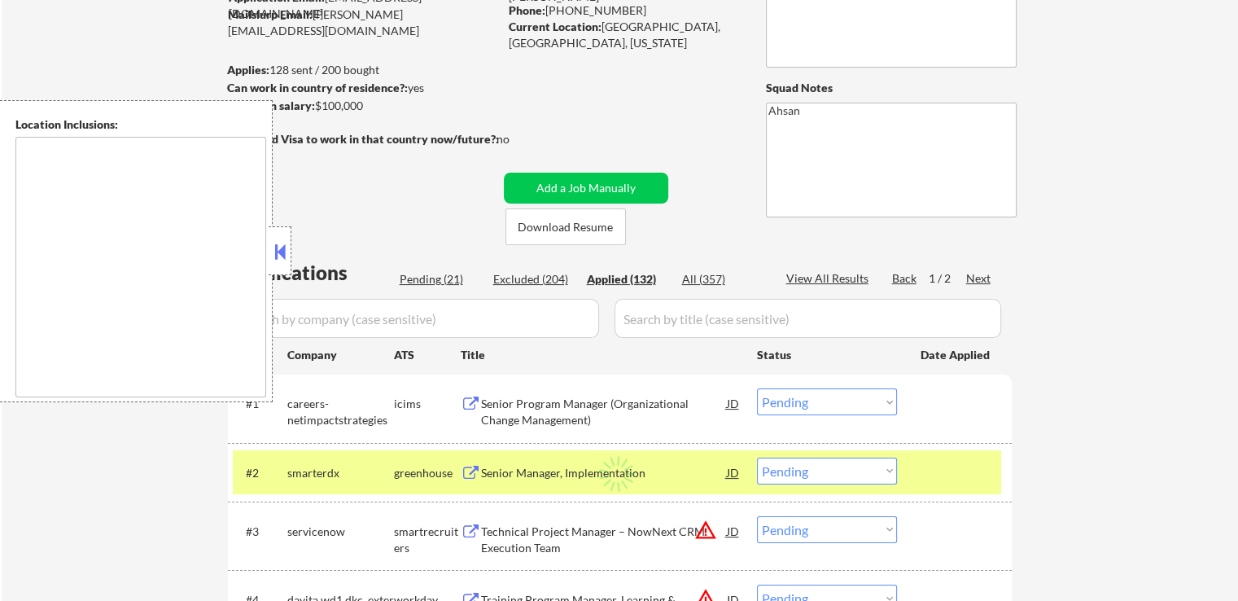
select select ""applied""
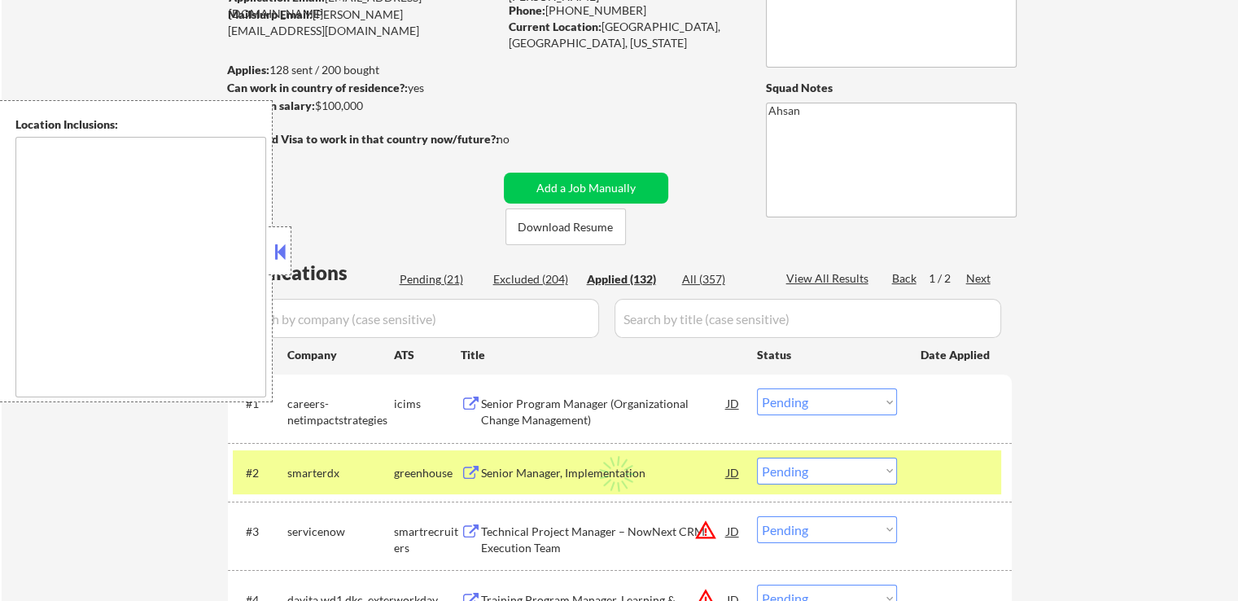
select select ""applied""
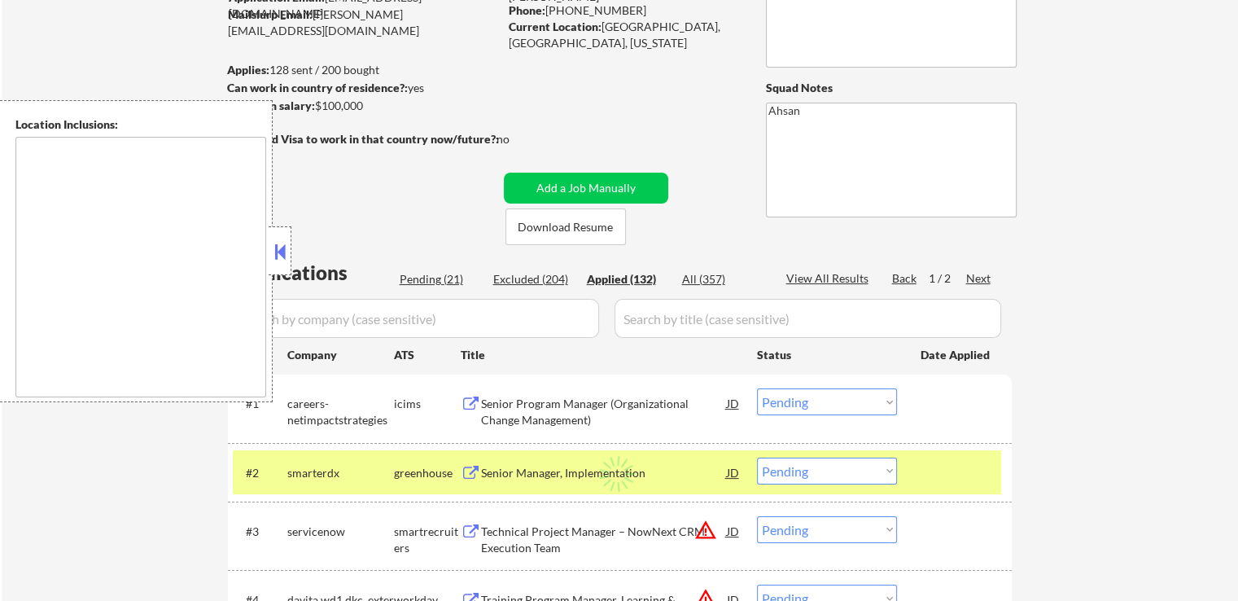
select select ""applied""
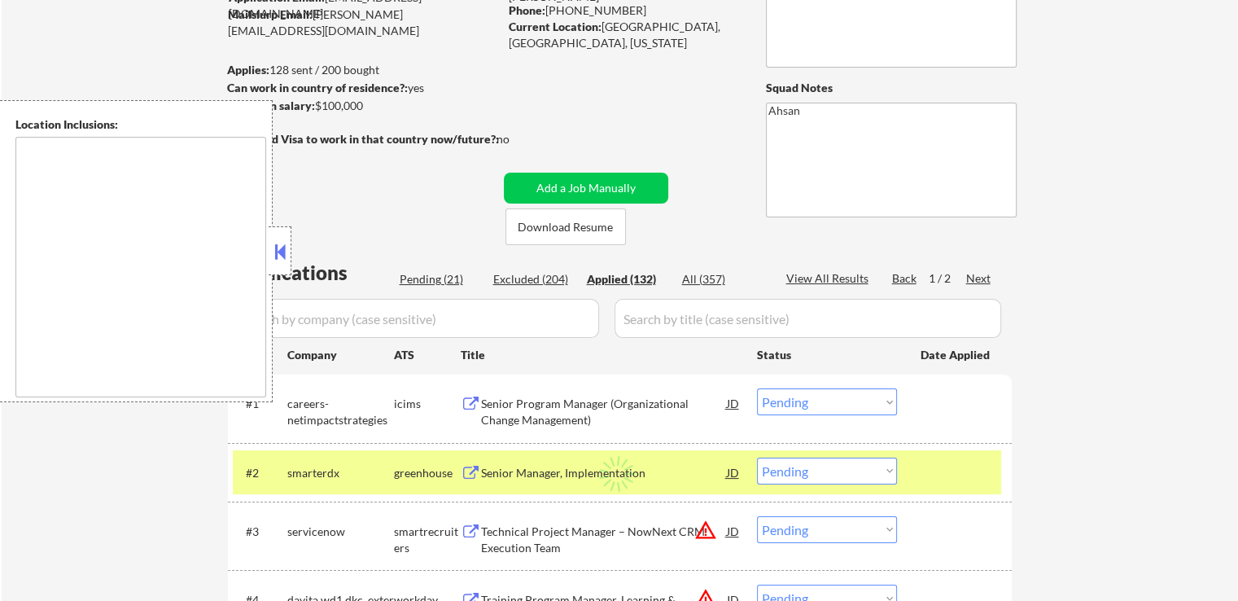
select select ""applied""
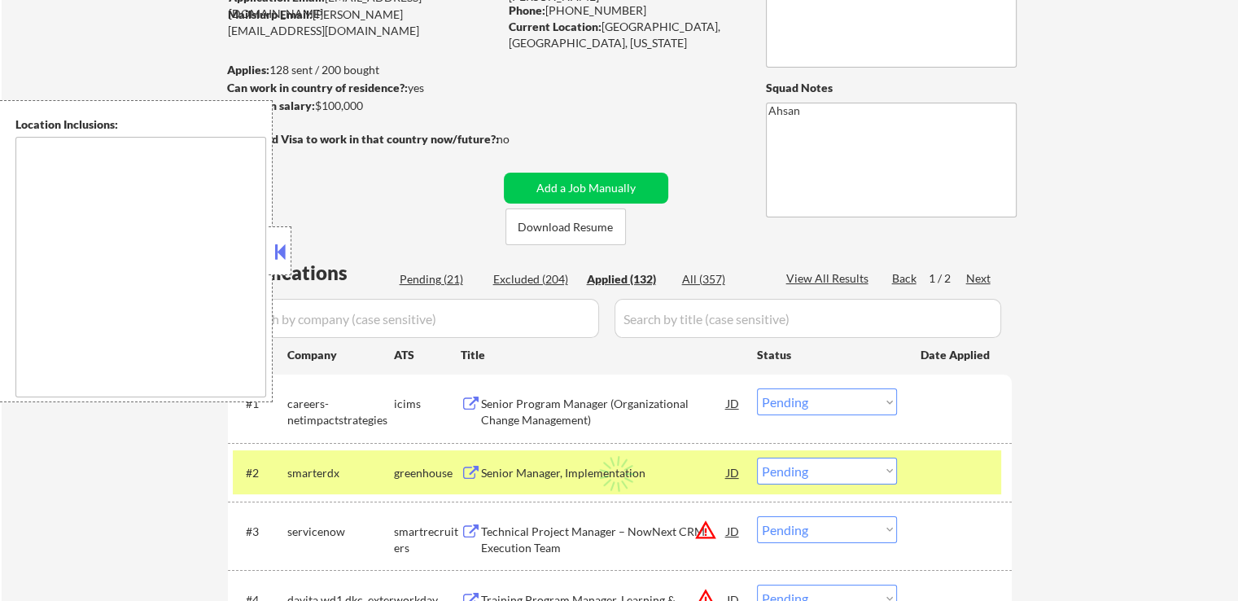
select select ""applied""
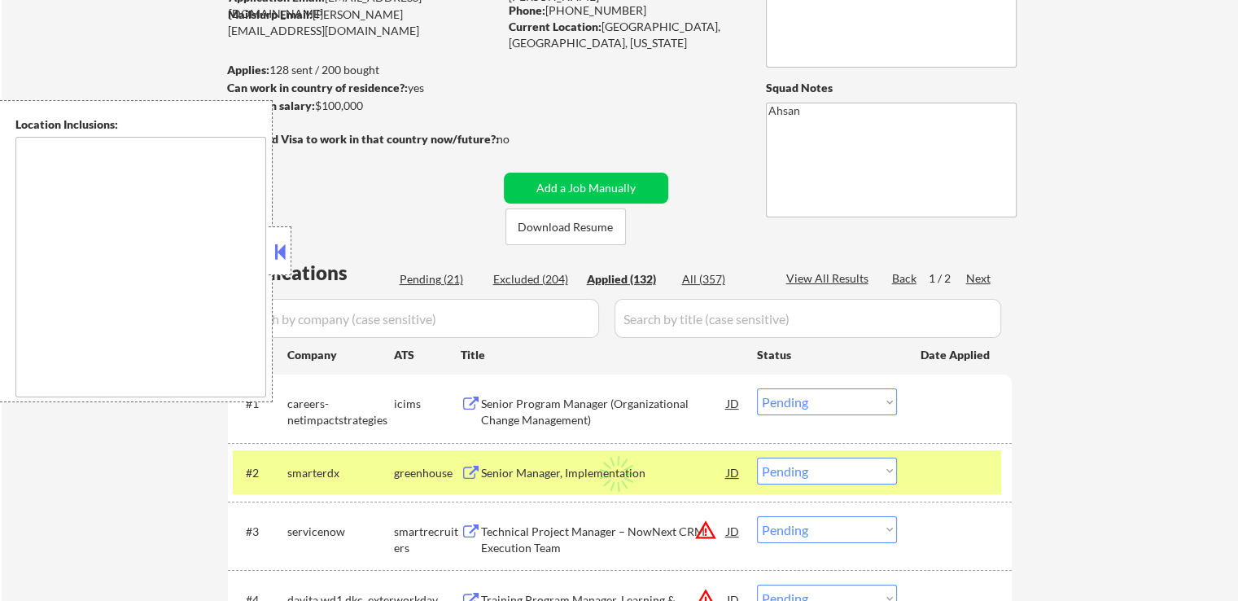
select select ""applied""
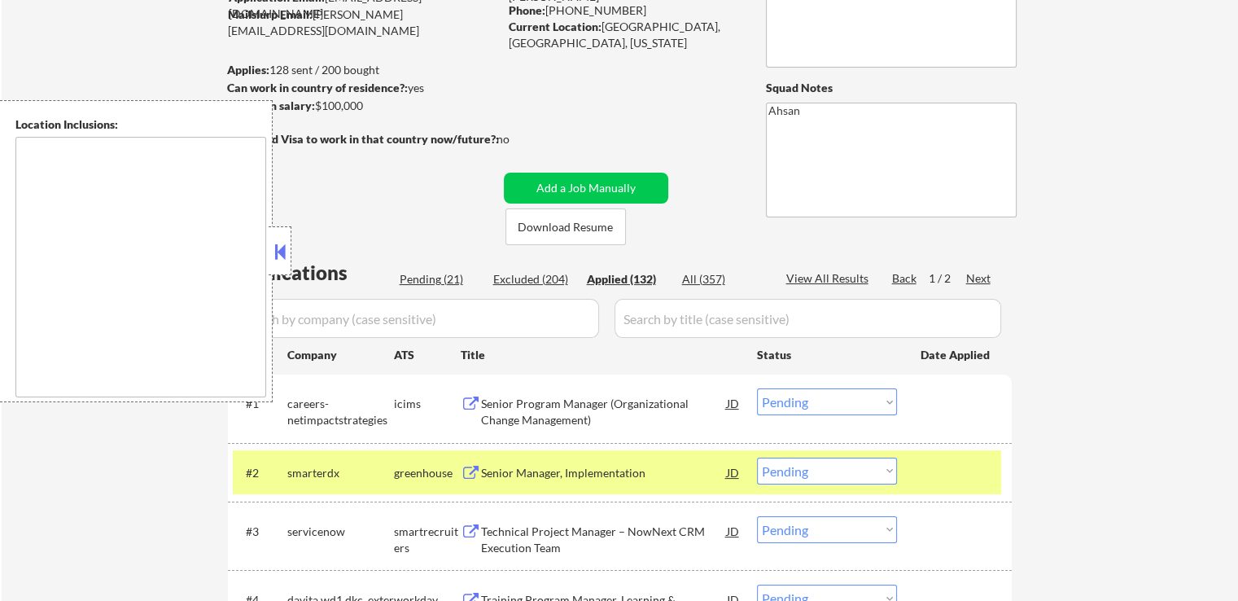
select select ""applied""
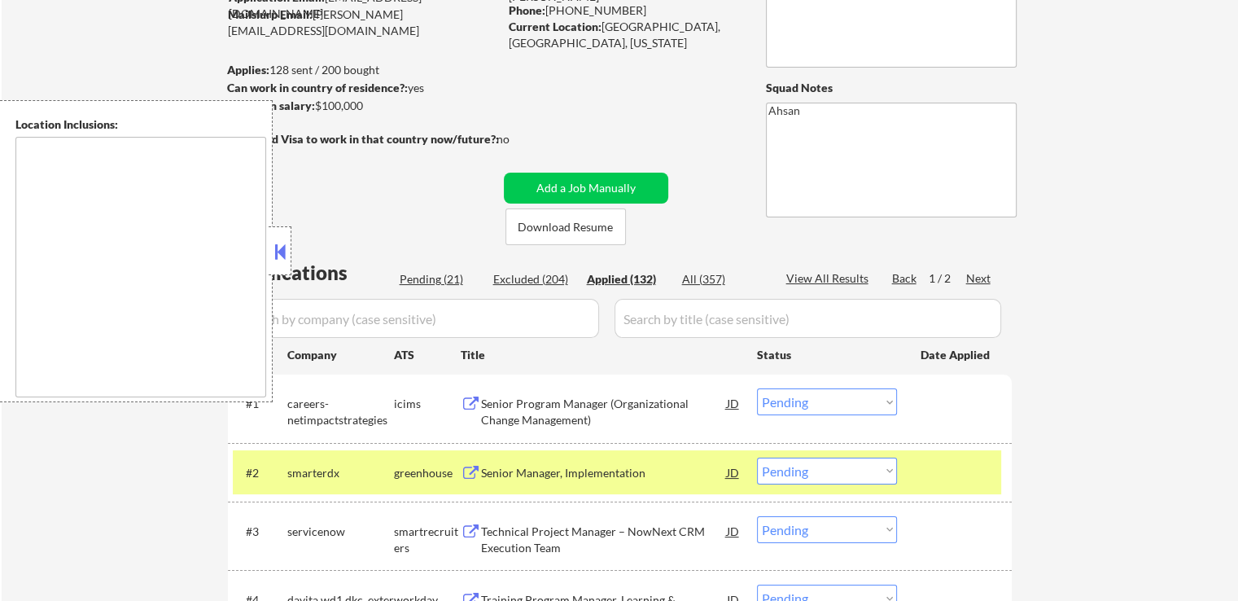
select select ""applied""
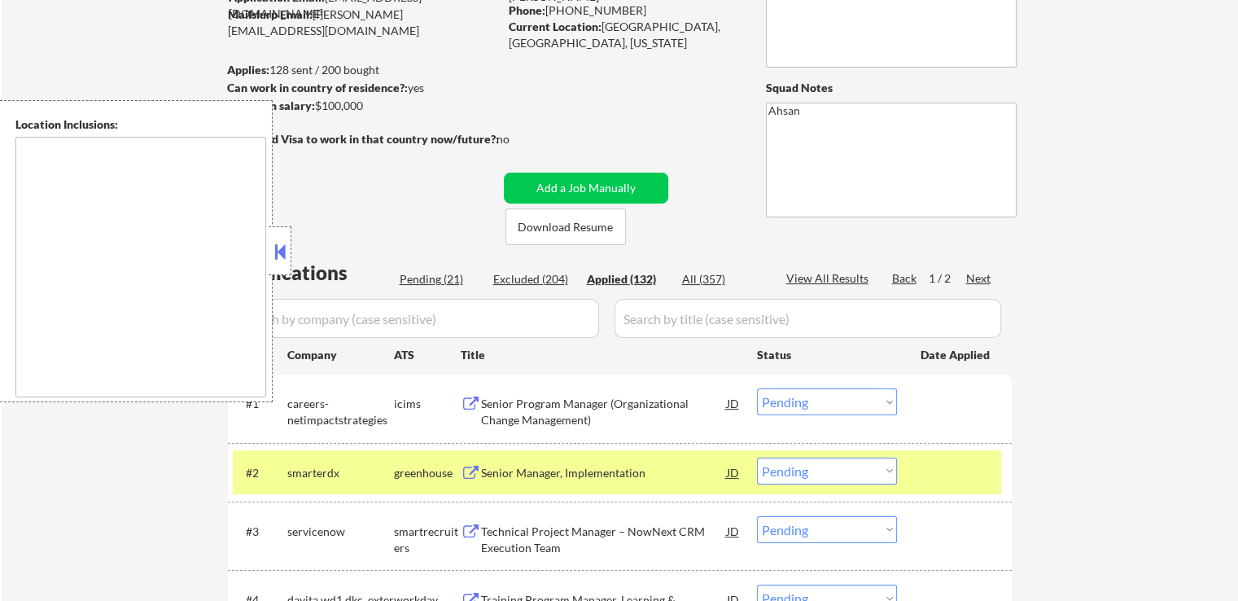
select select ""applied""
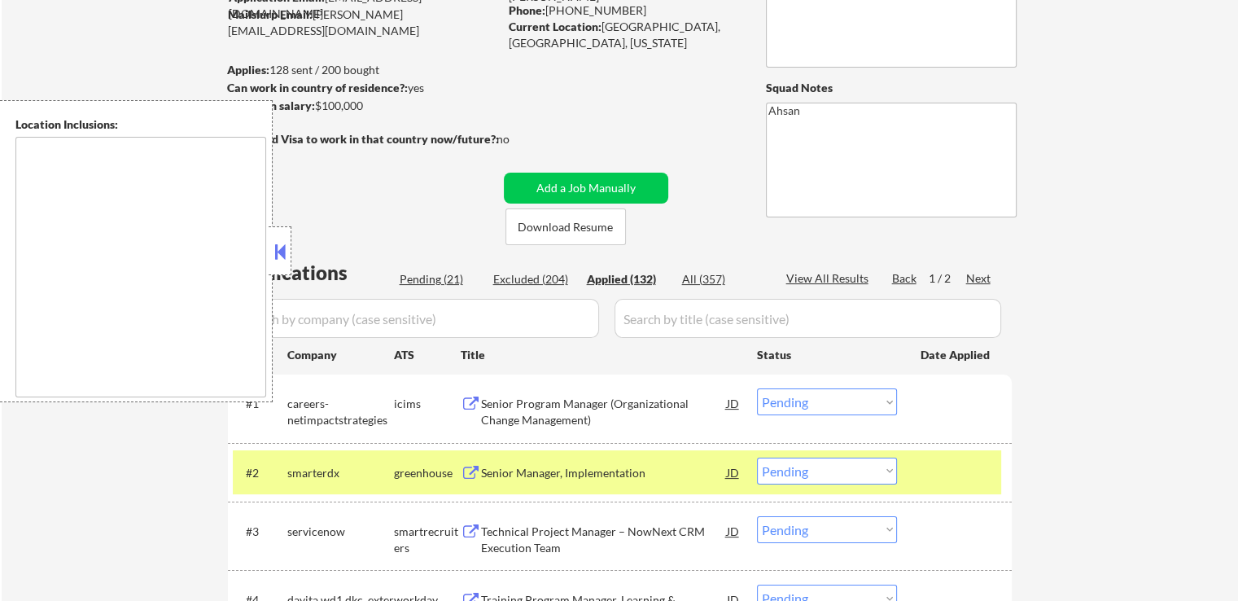
select select ""applied""
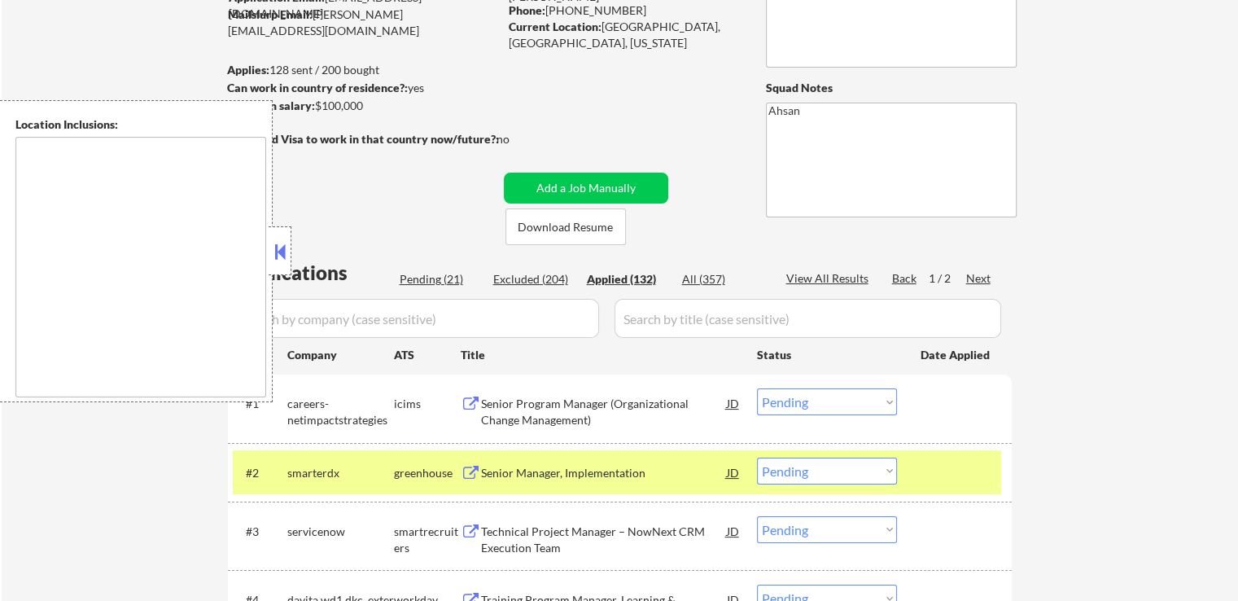
select select ""applied""
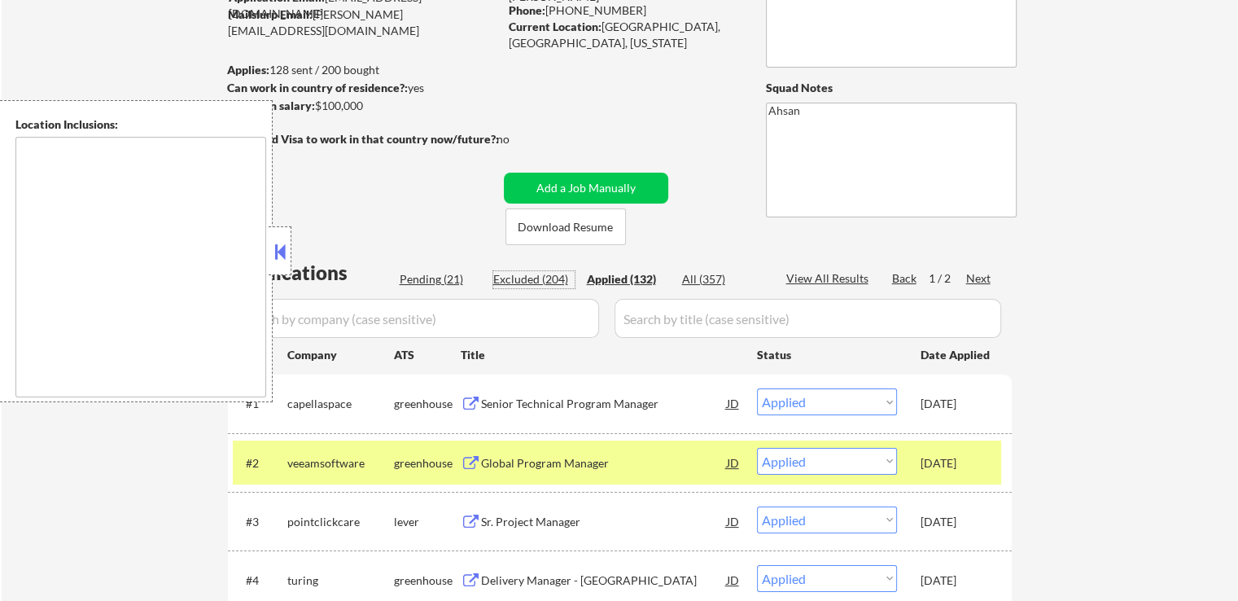
click at [522, 279] on div "Excluded (204)" at bounding box center [533, 279] width 81 height 16
select select ""excluded__location_""
select select ""excluded""
select select ""excluded__expired_""
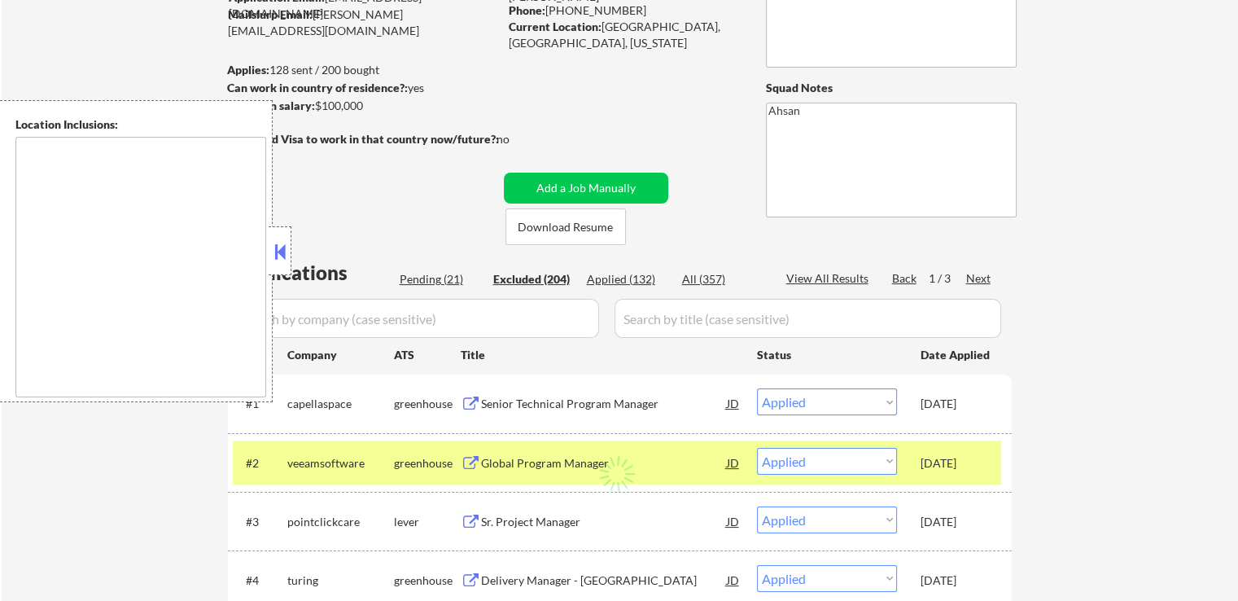
select select ""excluded__salary_""
select select ""excluded__expired_""
select select ""excluded__location_""
select select ""excluded__expired_""
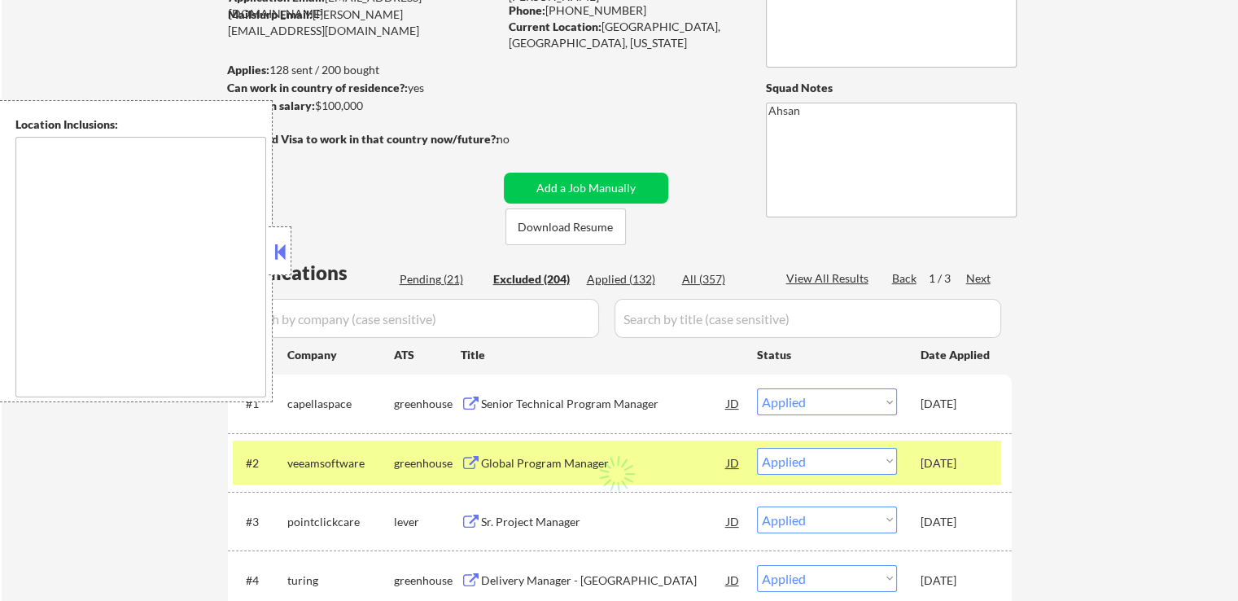
select select ""excluded__expired_""
select select ""excluded__location_""
select select ""excluded__expired_""
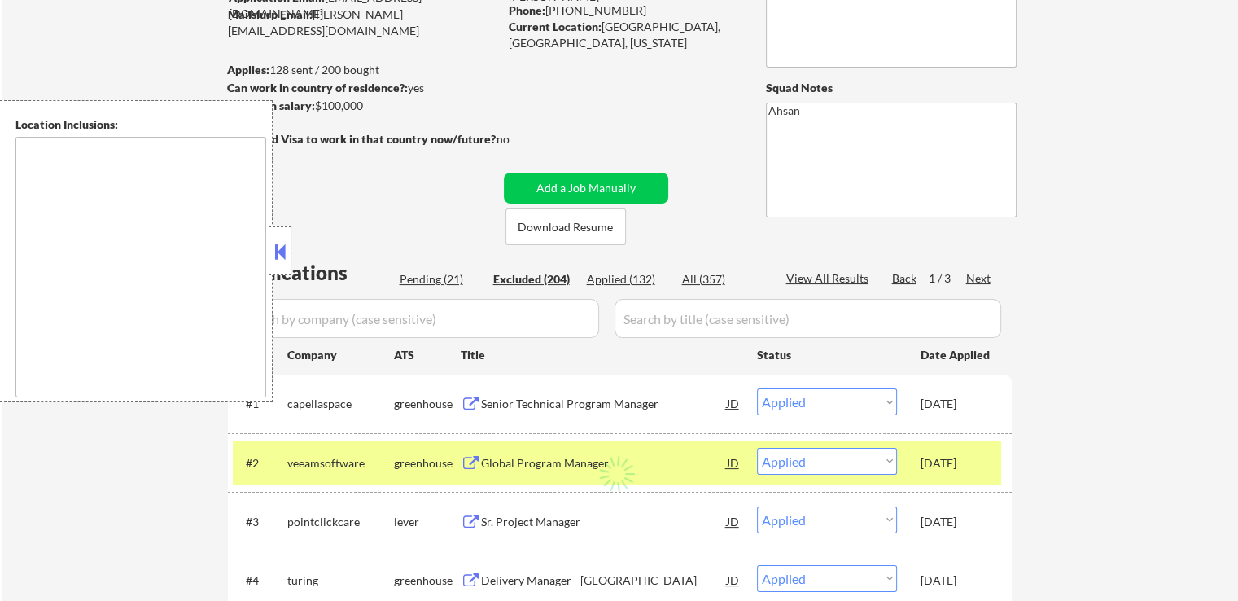
select select ""excluded__location_""
select select ""excluded__expired_""
select select ""excluded__location_""
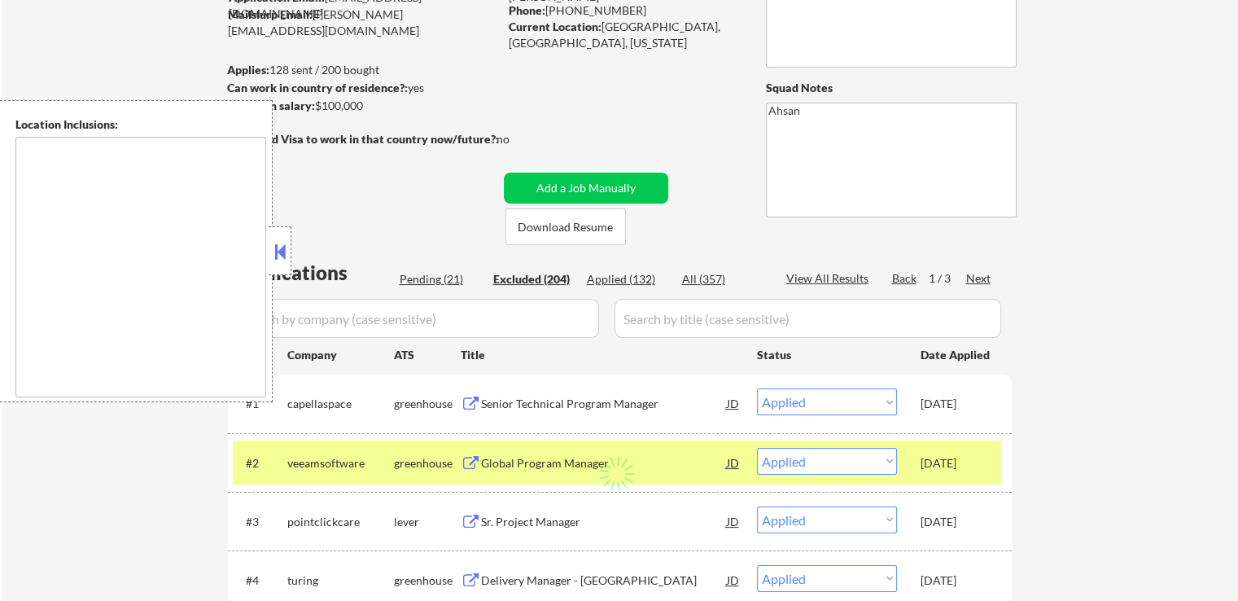
select select ""excluded""
select select ""excluded__location_""
select select ""excluded__expired_""
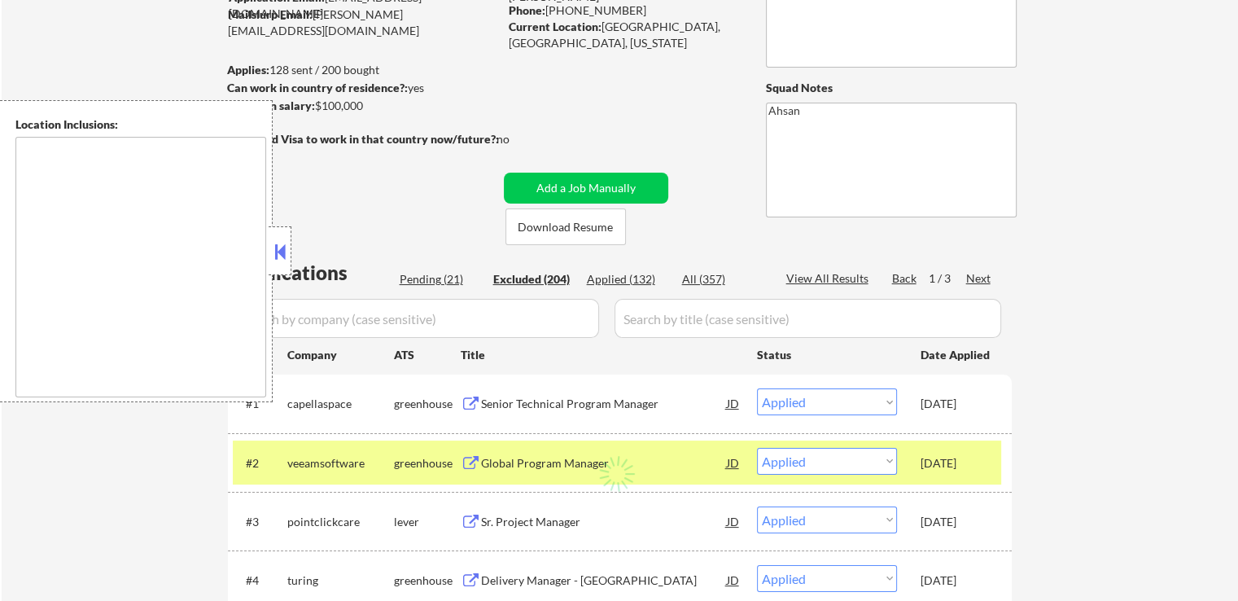
select select ""excluded__location_""
select select ""excluded""
select select ""excluded__expired_""
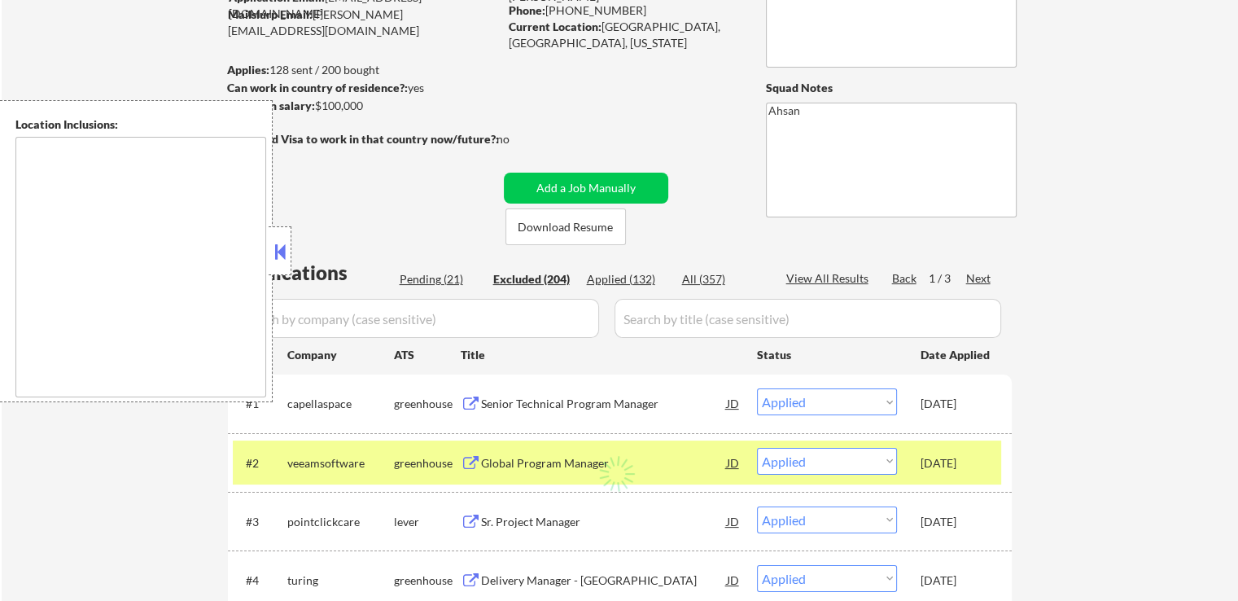
select select ""excluded__expired_""
select select ""excluded__salary_""
select select ""excluded__location_""
select select ""excluded""
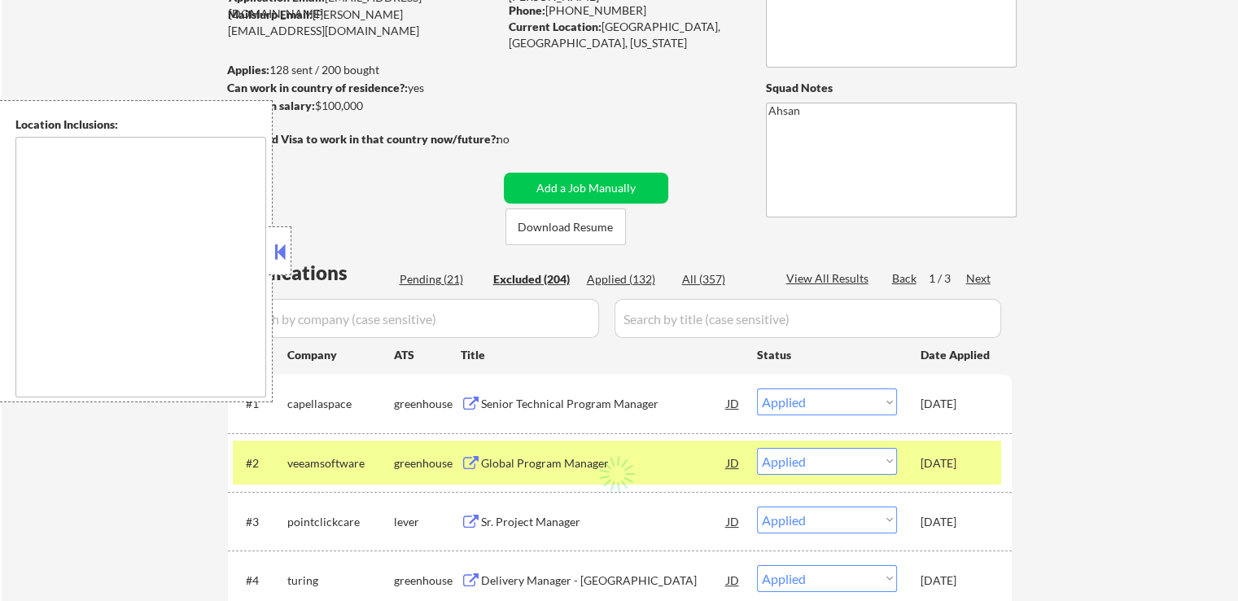
select select ""excluded__location_""
select select ""excluded__expired_""
select select ""excluded__salary_""
select select ""excluded__location_""
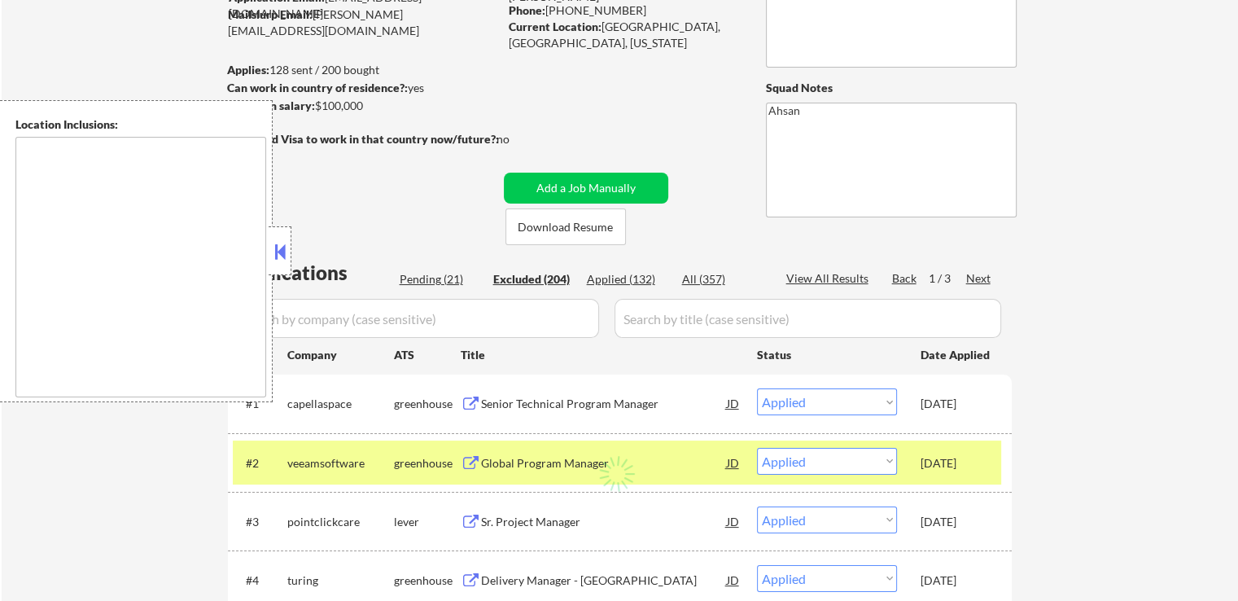
select select ""excluded__location_""
select select ""excluded__expired_""
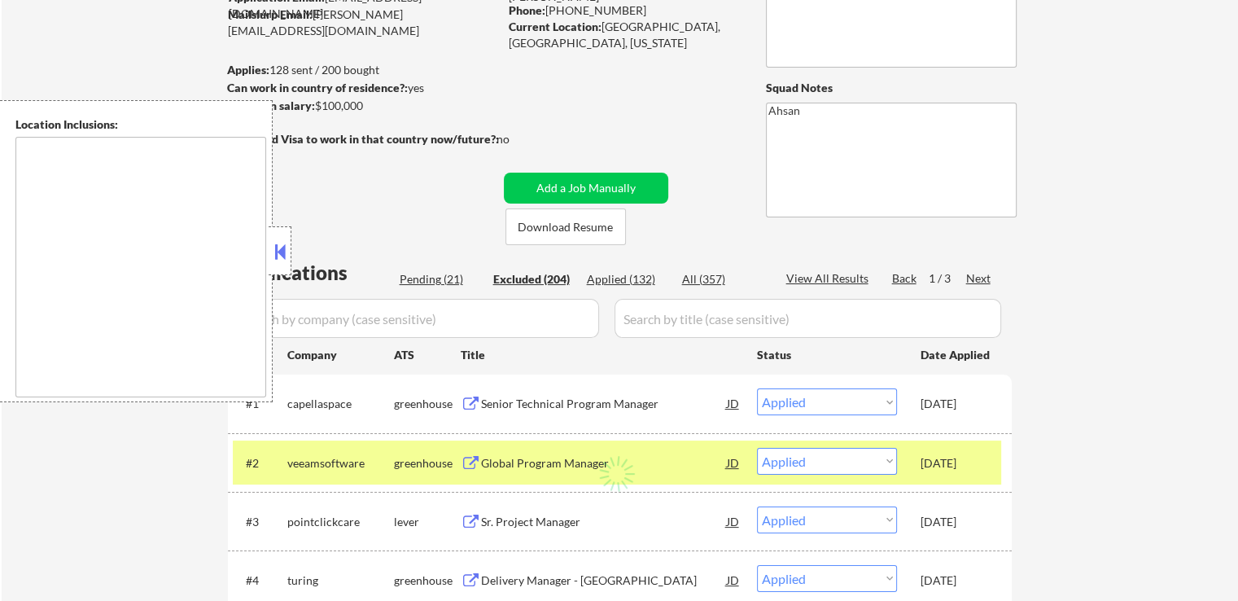
select select ""excluded__location_""
select select ""excluded""
select select ""excluded__location_""
select select ""excluded__expired_""
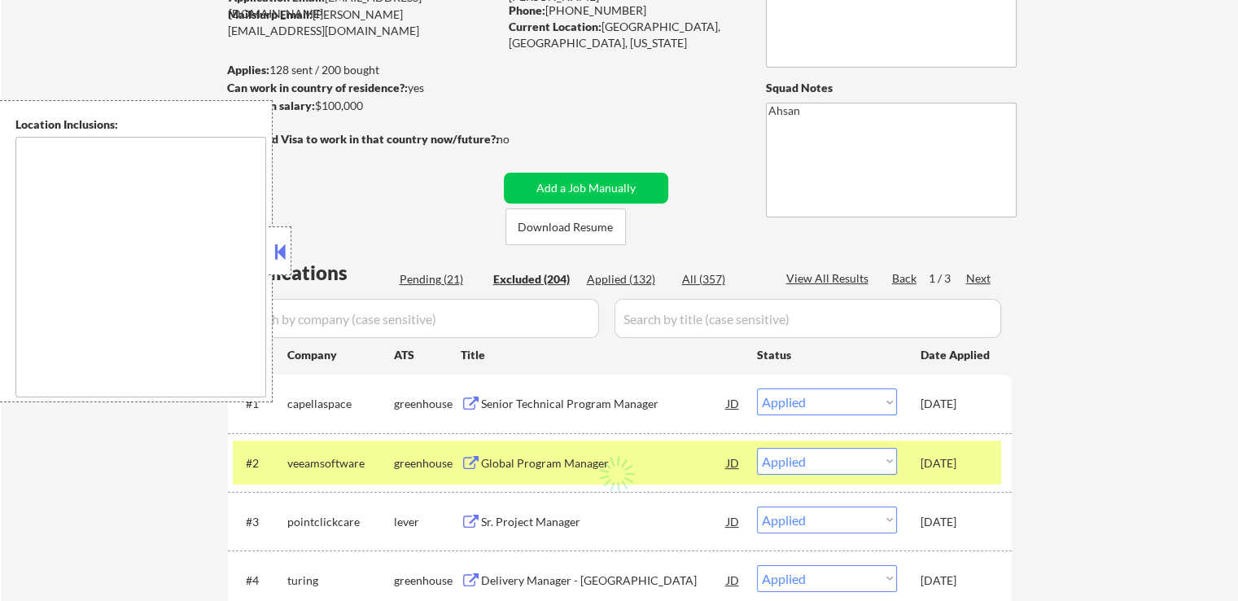
select select ""excluded""
select select ""excluded__location_""
select select ""excluded__expired_""
select select ""excluded__location_""
select select ""excluded__expired_""
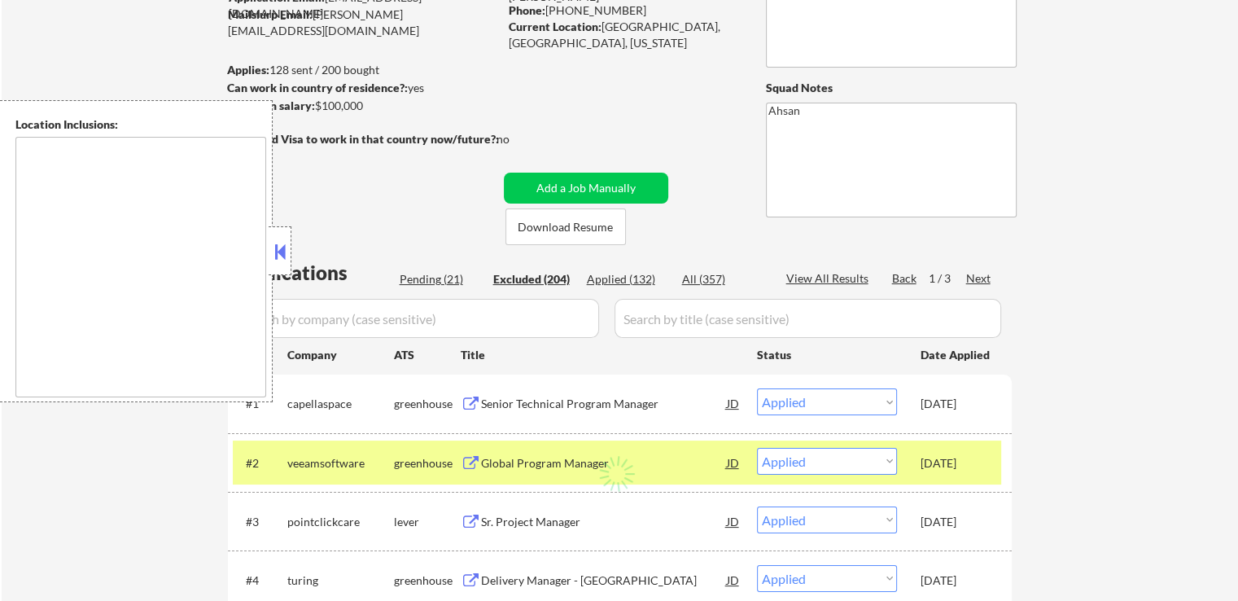
select select ""excluded__location_""
select select ""excluded__expired_""
select select ""excluded__other_""
select select ""excluded__salary_""
select select ""excluded""
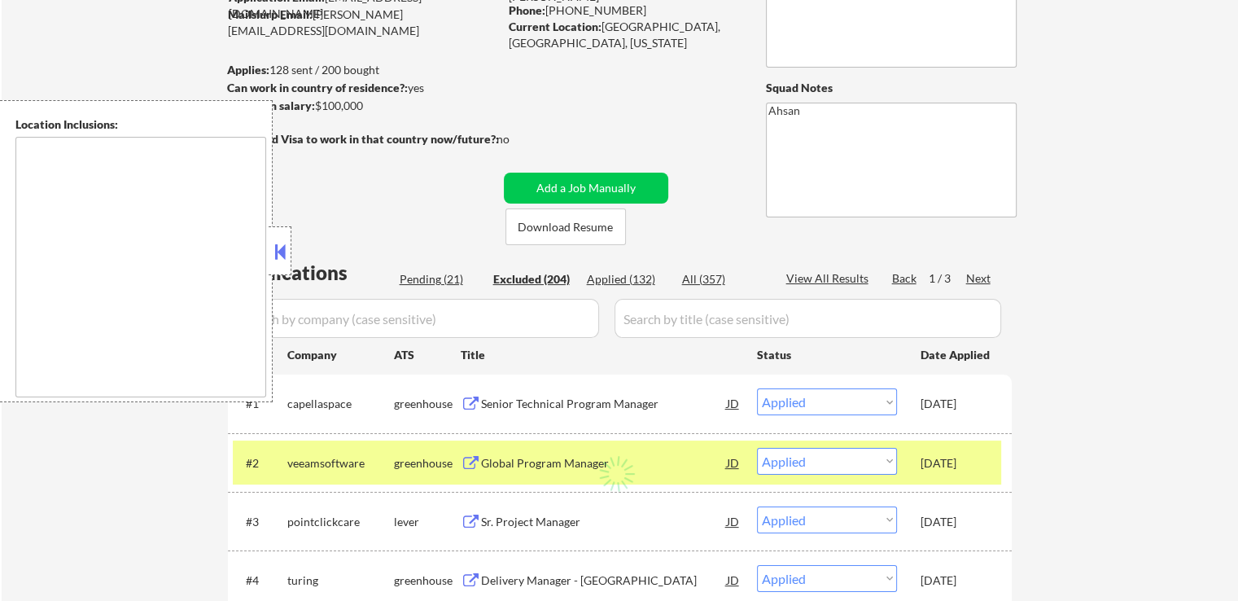
select select ""excluded__expired_""
select select ""excluded__location_""
select select ""excluded""
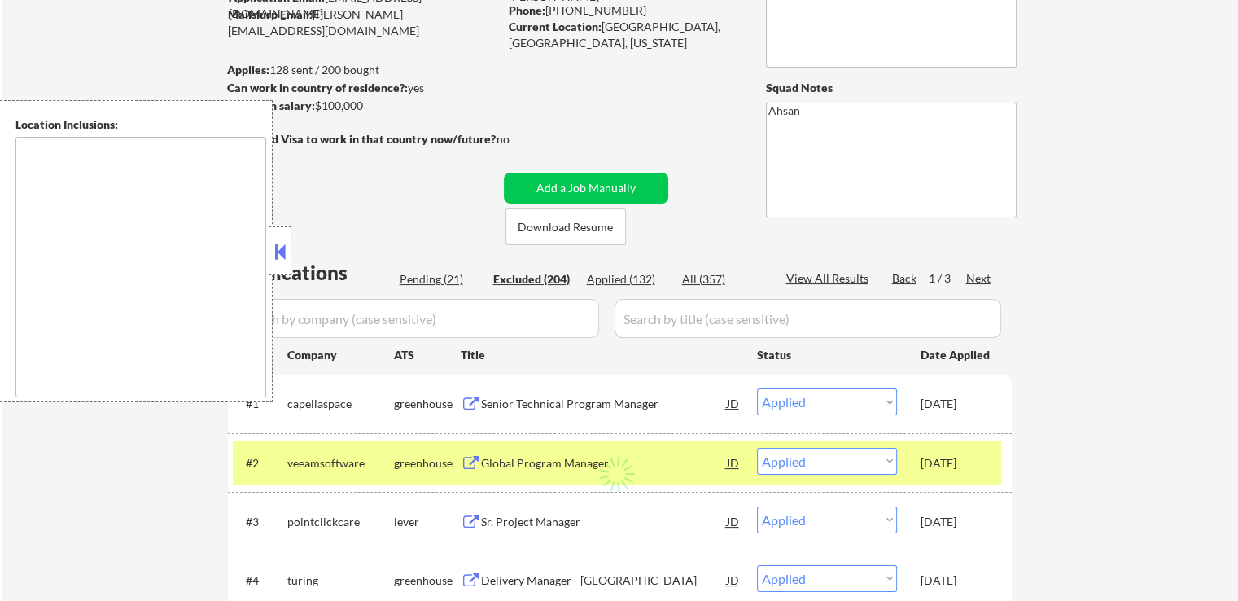
select select ""excluded__location_""
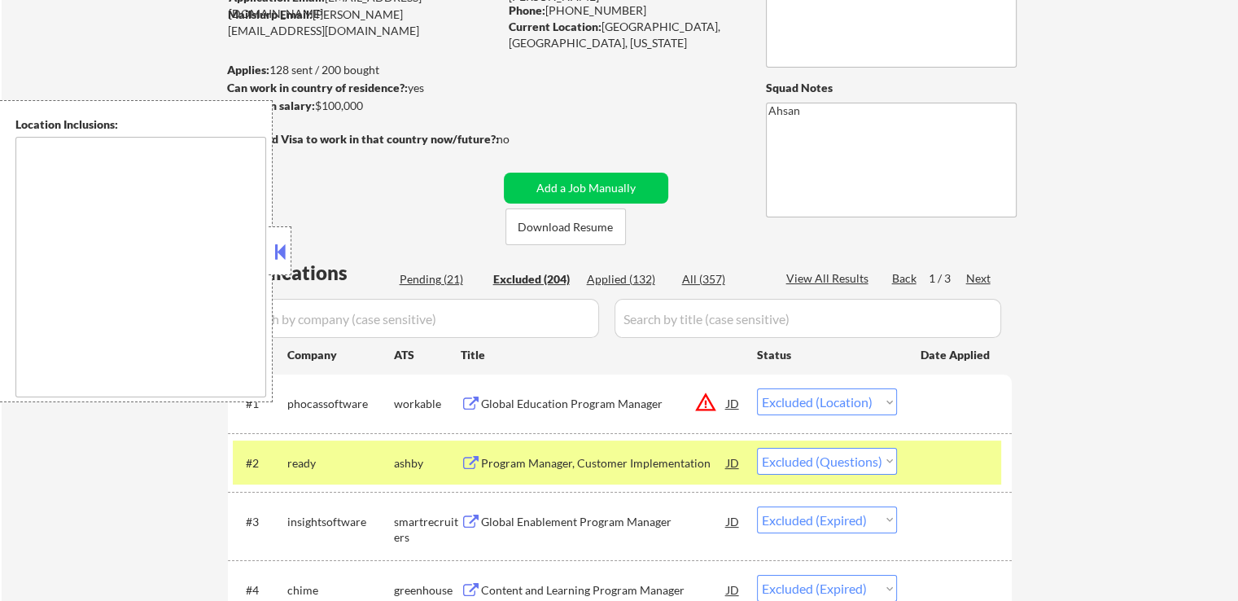
scroll to position [4353, 0]
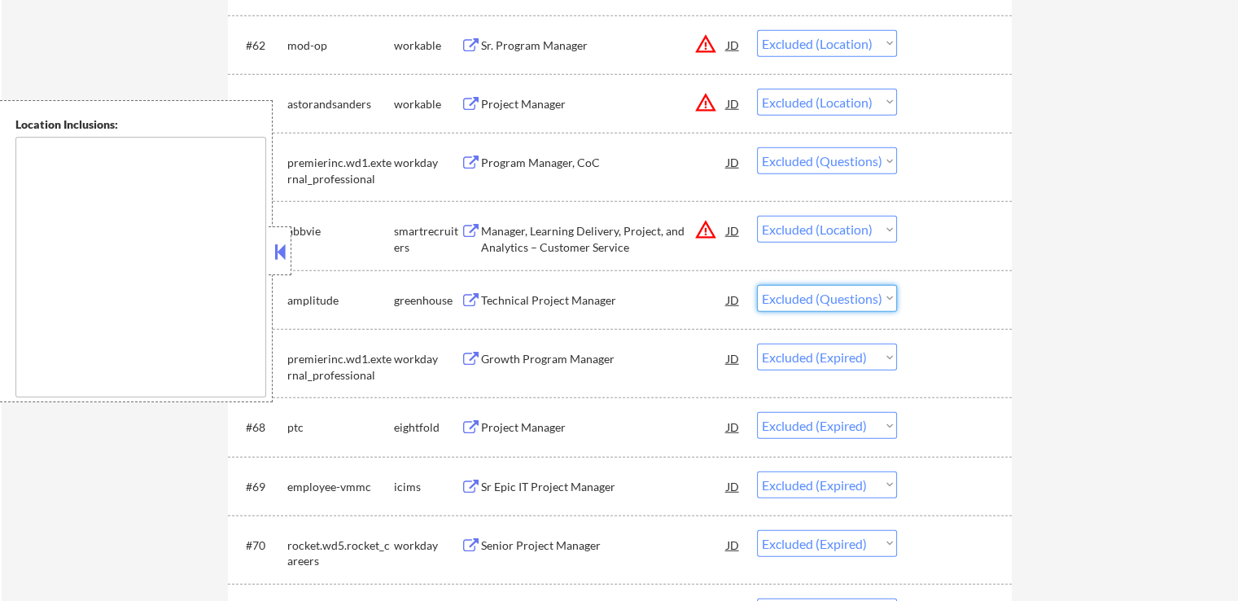
click at [837, 302] on select "Choose an option... Pending Applied Excluded (Questions) Excluded (Expired) Exc…" at bounding box center [827, 298] width 140 height 27
click at [757, 285] on select "Choose an option... Pending Applied Excluded (Questions) Excluded (Expired) Exc…" at bounding box center [827, 298] width 140 height 27
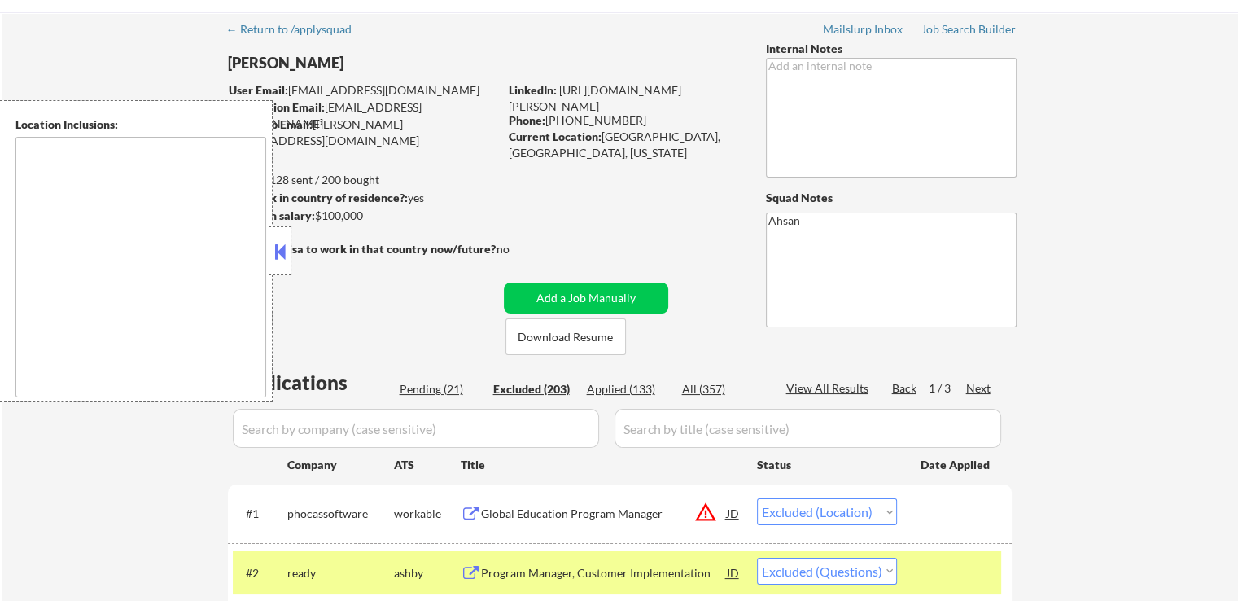
scroll to position [81, 0]
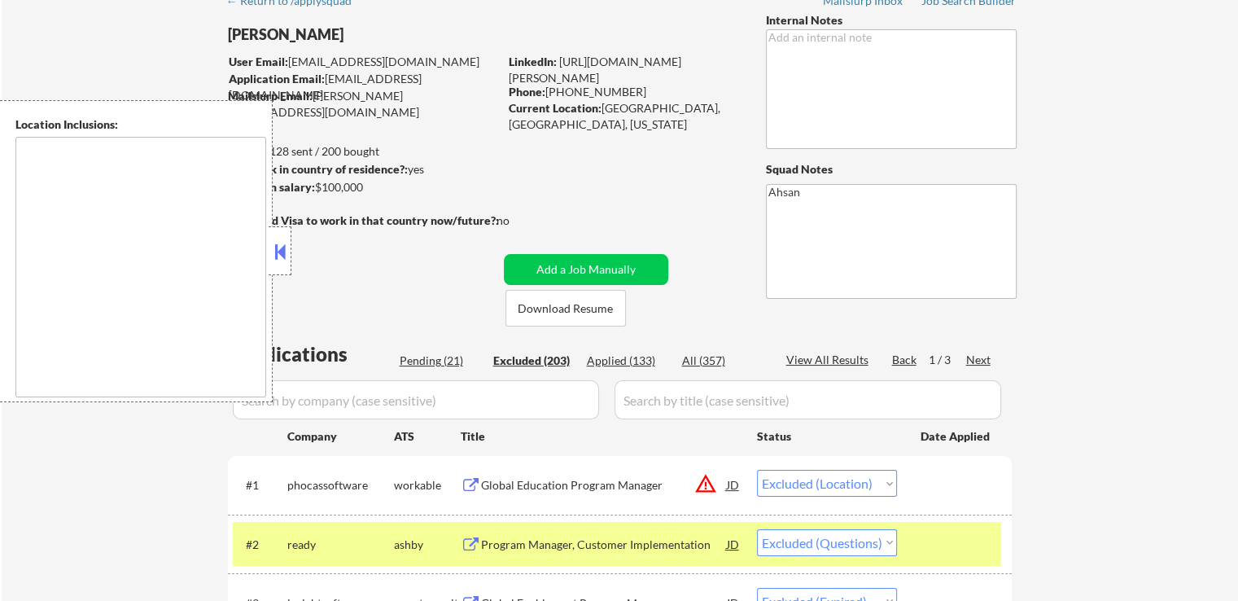
click at [433, 358] on div "Pending (21)" at bounding box center [440, 361] width 81 height 16
